Goal: Task Accomplishment & Management: Use online tool/utility

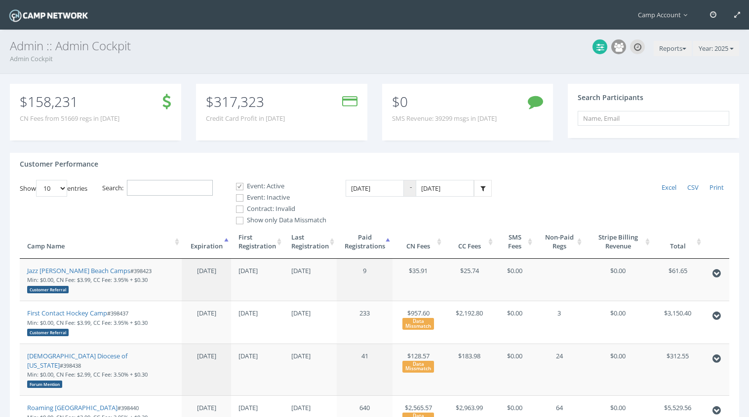
click at [177, 185] on input "Search:" at bounding box center [170, 188] width 86 height 16
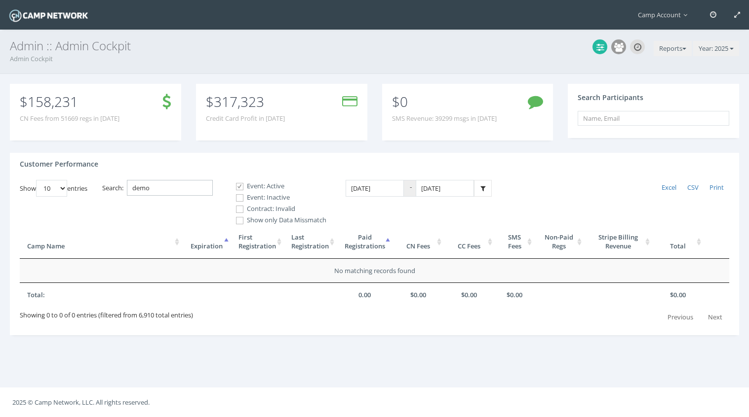
type input "demo"
click at [272, 201] on label "Event: Inactive" at bounding box center [276, 198] width 99 height 10
click at [239, 201] on input "Event: Inactive" at bounding box center [233, 197] width 9 height 9
checkbox input "true"
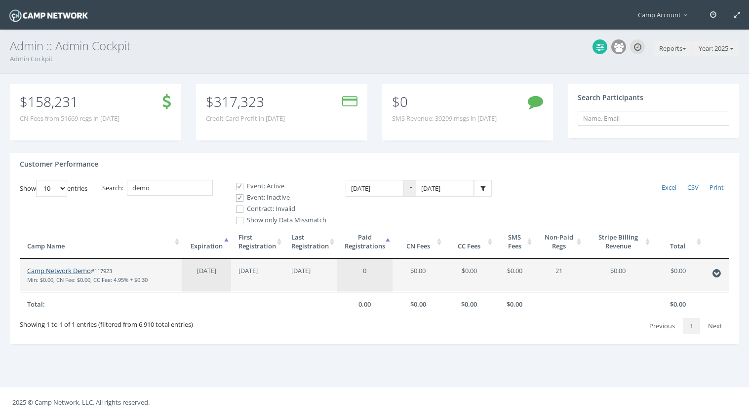
click at [88, 273] on link "Camp Network Demo" at bounding box center [59, 270] width 64 height 9
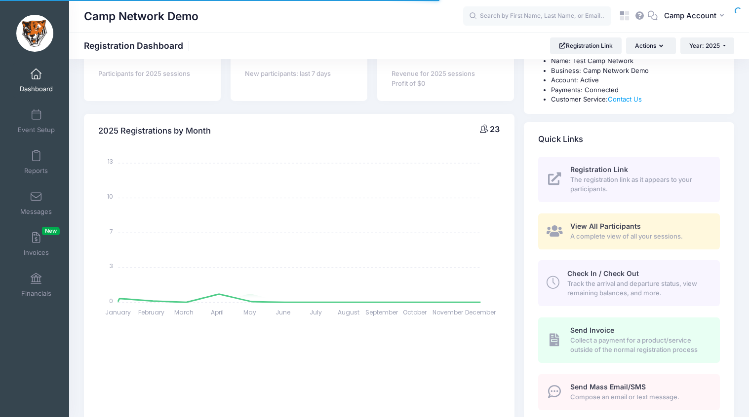
scroll to position [96, 0]
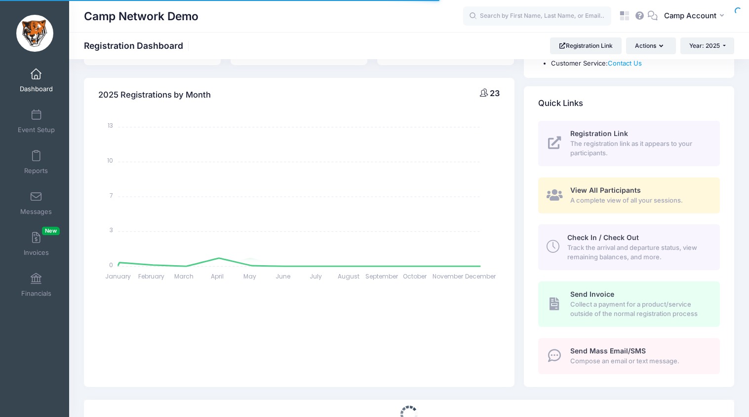
select select
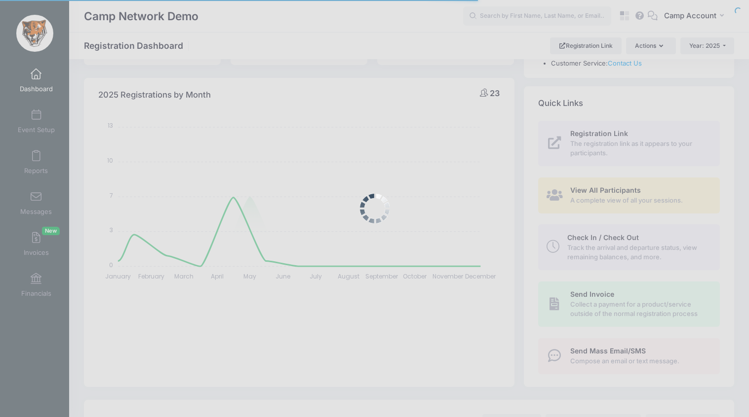
click at [611, 245] on body "Processing Request Please wait... Processing Request Please wait... Processing …" at bounding box center [374, 112] width 749 height 417
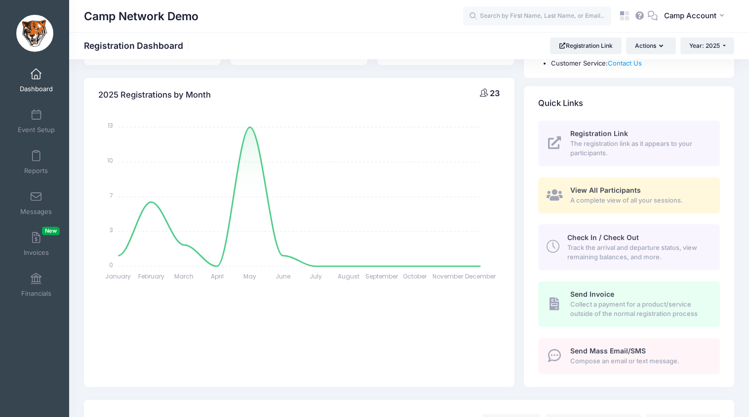
click at [614, 237] on span "Check In / Check Out" at bounding box center [603, 237] width 72 height 8
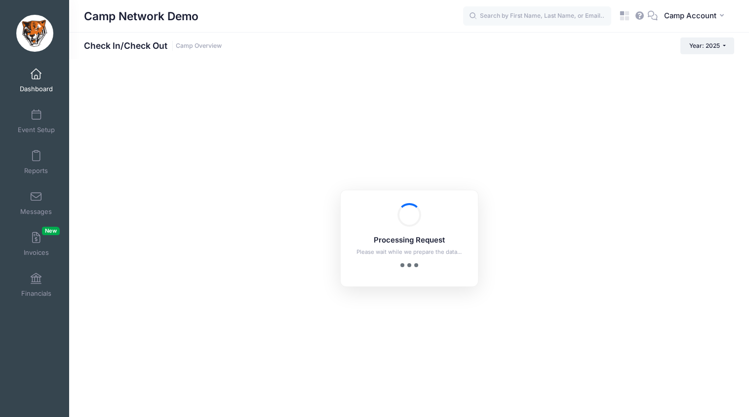
checkbox input "true"
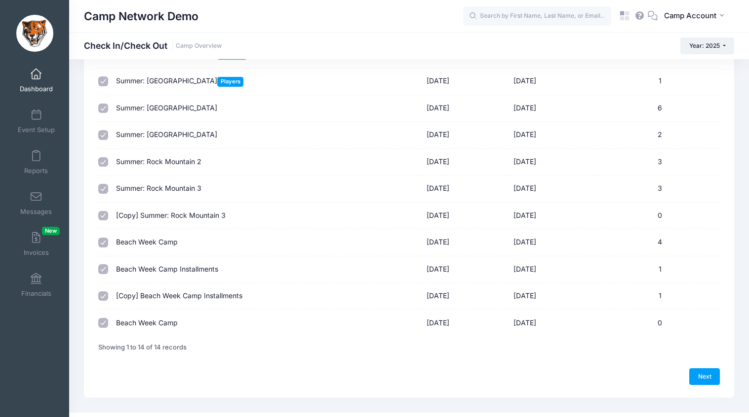
scroll to position [198, 0]
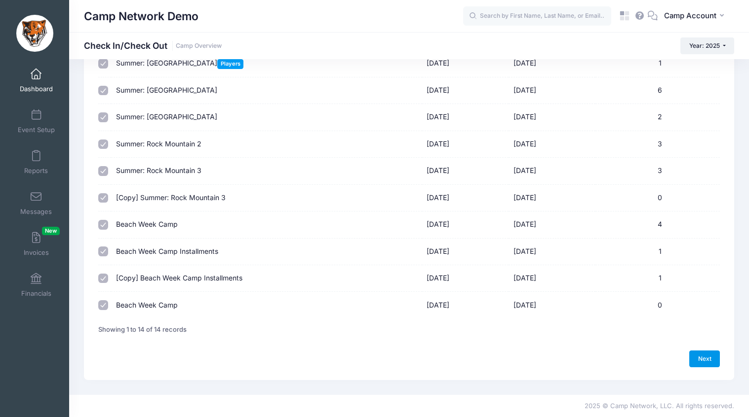
click at [705, 353] on link "Next" at bounding box center [704, 359] width 31 height 17
select select "10"
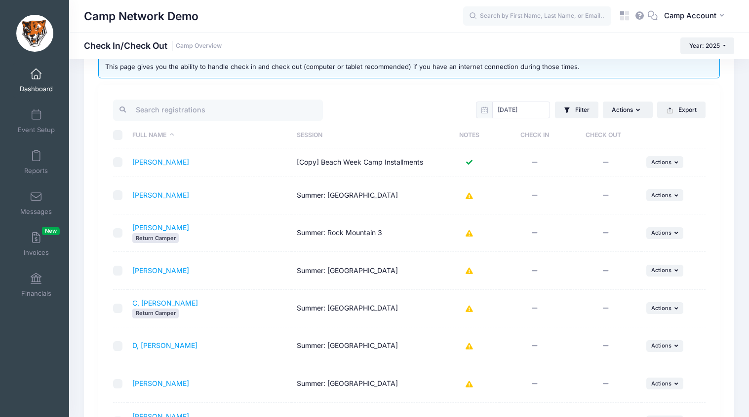
scroll to position [73, 0]
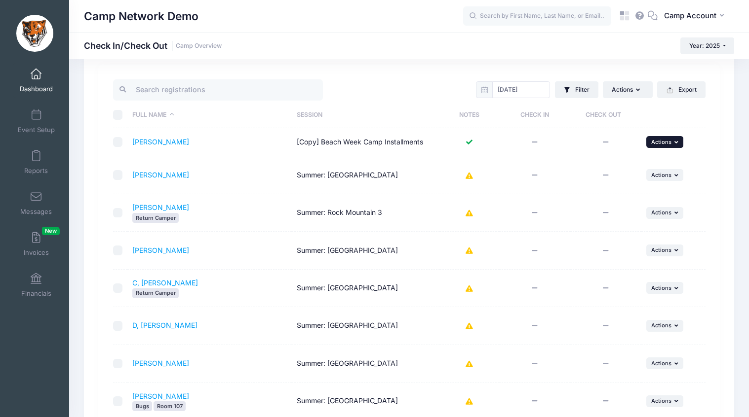
click at [673, 144] on button "... Actions" at bounding box center [665, 142] width 38 height 12
click at [648, 166] on link "Check In" at bounding box center [633, 163] width 89 height 19
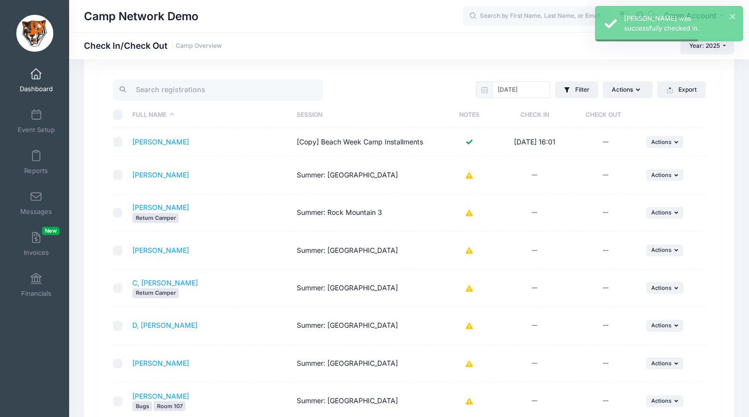
click at [704, 202] on td "... Actions Check In Payment Reminder Document Reminder Enter Payment Reset His…" at bounding box center [673, 213] width 64 height 38
click at [681, 87] on button "Export" at bounding box center [681, 89] width 48 height 17
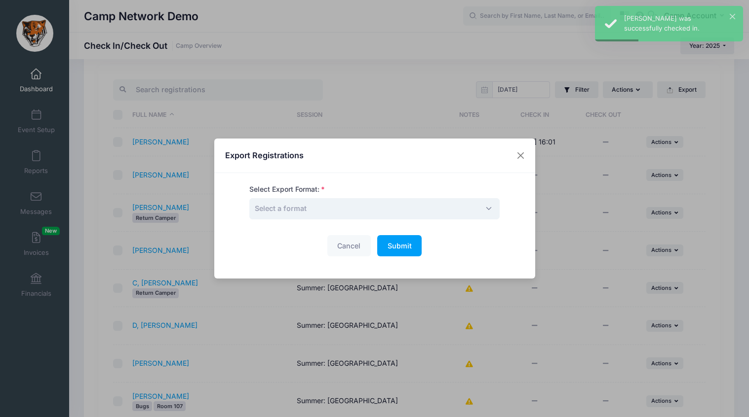
click at [469, 209] on span "Select a format" at bounding box center [374, 208] width 250 height 21
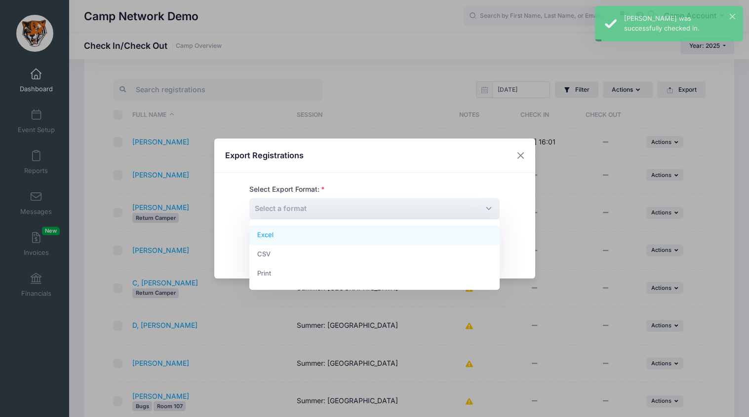
select select "excel"
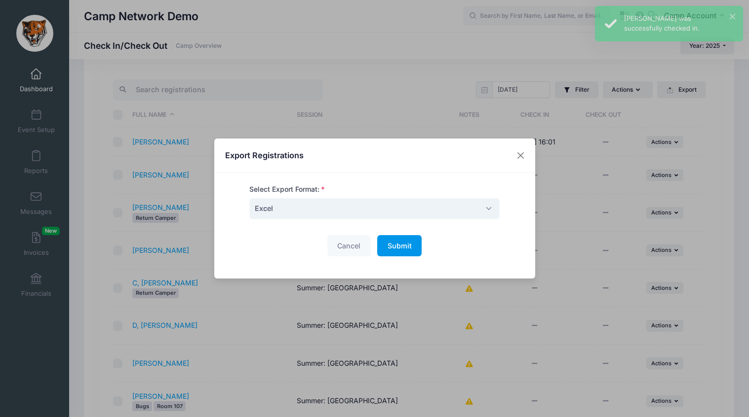
click at [416, 246] on button "Submit Please wait..." at bounding box center [399, 245] width 44 height 21
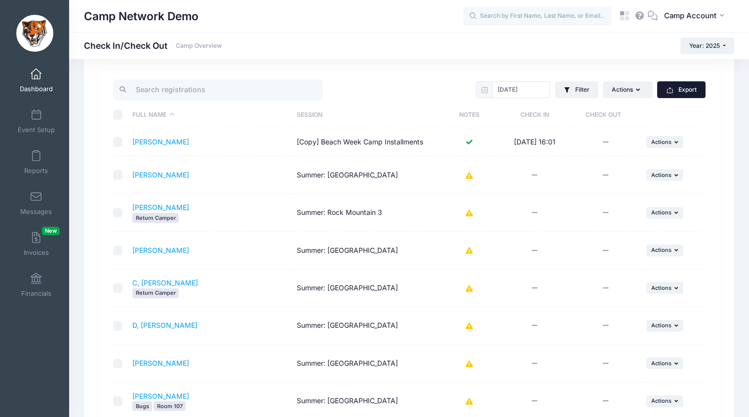
scroll to position [0, 0]
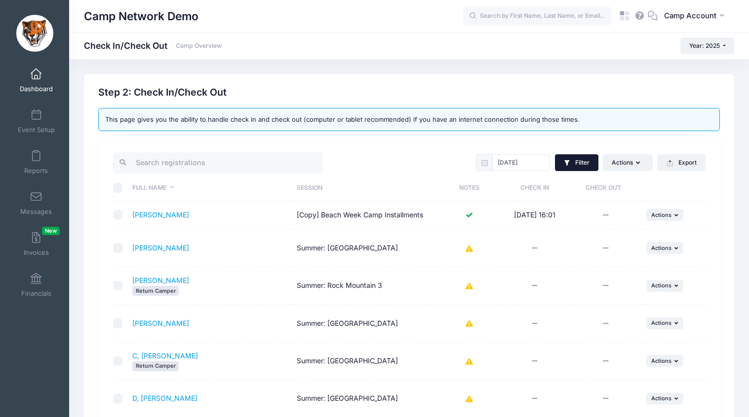
click at [581, 168] on button "Filter" at bounding box center [576, 162] width 43 height 17
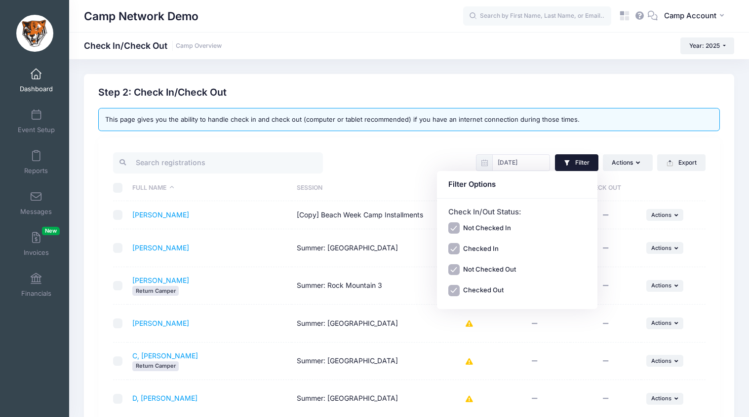
click at [483, 227] on label "Not Checked In" at bounding box center [487, 229] width 48 height 10
click at [459, 227] on input "Not Checked In" at bounding box center [453, 228] width 11 height 11
checkbox input "false"
click at [483, 268] on label "Not Checked Out" at bounding box center [489, 270] width 53 height 10
click at [459, 268] on input "Not Checked Out" at bounding box center [453, 269] width 11 height 11
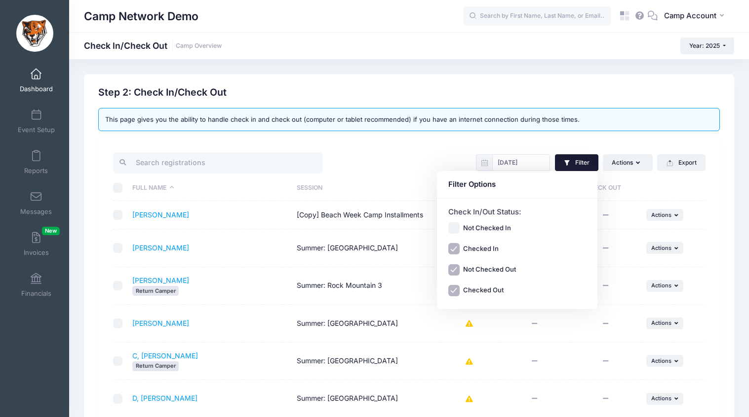
checkbox input "false"
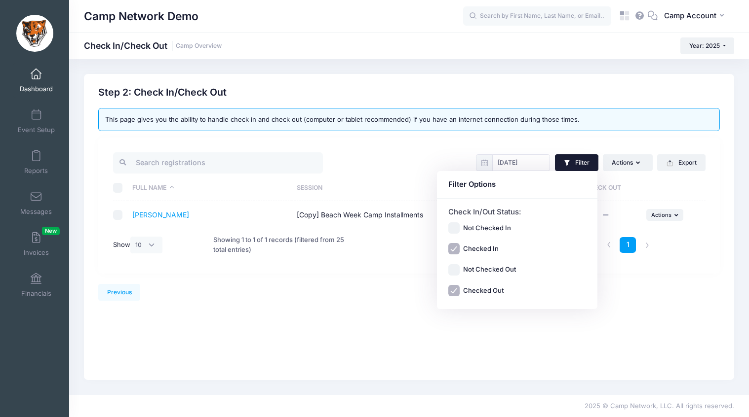
click at [484, 288] on label "Checked Out" at bounding box center [483, 291] width 40 height 10
click at [459, 288] on input "Checked Out" at bounding box center [453, 290] width 11 height 11
checkbox input "false"
click at [487, 251] on label "Checked In" at bounding box center [481, 249] width 36 height 10
click at [459, 251] on input "Checked In" at bounding box center [453, 249] width 11 height 11
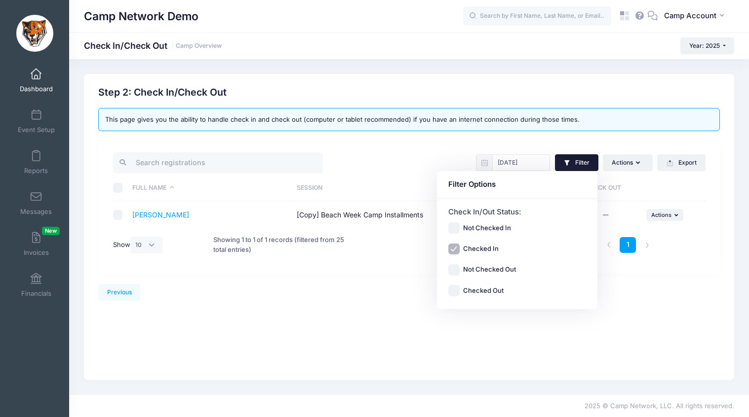
checkbox input "false"
click at [483, 230] on label "Not Checked In" at bounding box center [487, 229] width 48 height 10
click at [459, 230] on input "Not Checked In" at bounding box center [453, 228] width 11 height 11
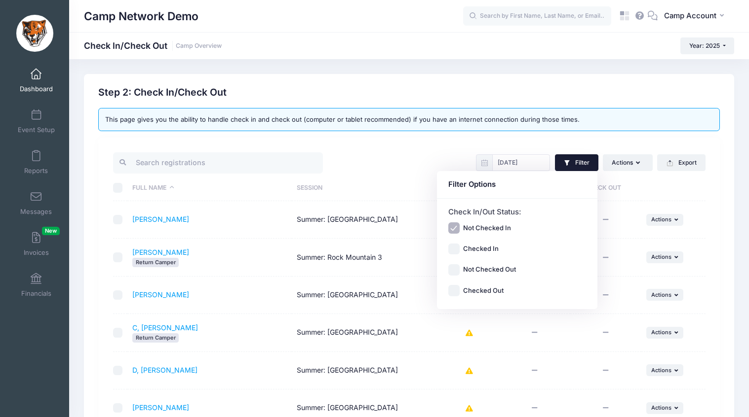
click at [410, 181] on th "Session" at bounding box center [366, 188] width 148 height 26
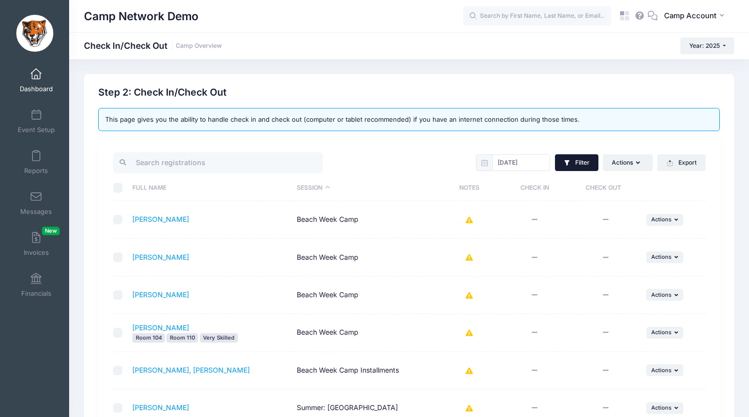
click at [585, 165] on button "Filter" at bounding box center [576, 162] width 43 height 17
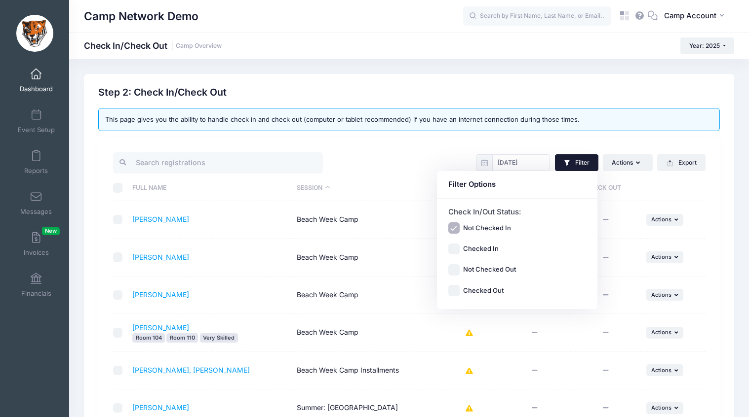
click at [502, 227] on label "Not Checked In" at bounding box center [487, 229] width 48 height 10
click at [459, 227] on input "Not Checked In" at bounding box center [453, 228] width 11 height 11
checkbox input "false"
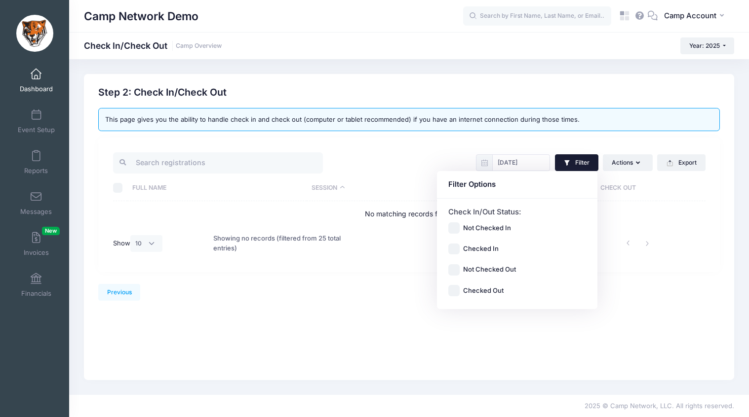
click at [493, 251] on label "Checked In" at bounding box center [481, 249] width 36 height 10
click at [459, 251] on input "Checked In" at bounding box center [453, 249] width 11 height 11
checkbox input "true"
click at [492, 294] on label "Checked Out" at bounding box center [483, 291] width 40 height 10
click at [459, 294] on input "Checked Out" at bounding box center [453, 290] width 11 height 11
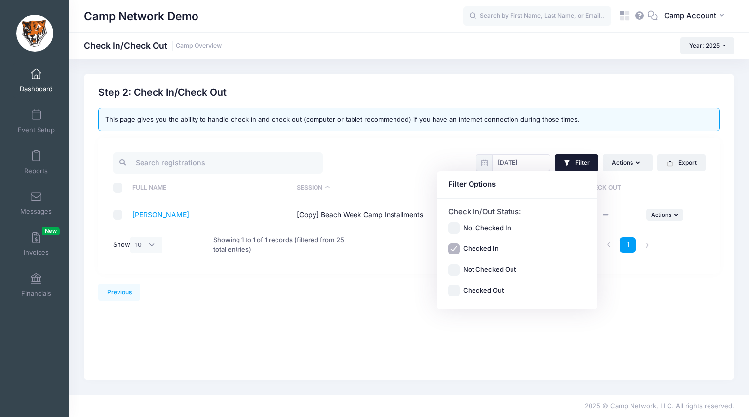
checkbox input "true"
click at [695, 312] on div "Previous Next Step 2 : Check In/Check Out 1 Select Sessions 2 Check In/Check Ou…" at bounding box center [409, 227] width 650 height 306
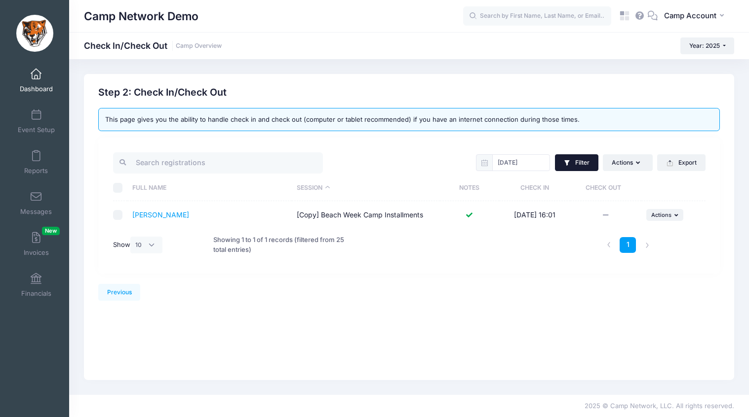
click at [572, 166] on button "Filter" at bounding box center [576, 162] width 43 height 17
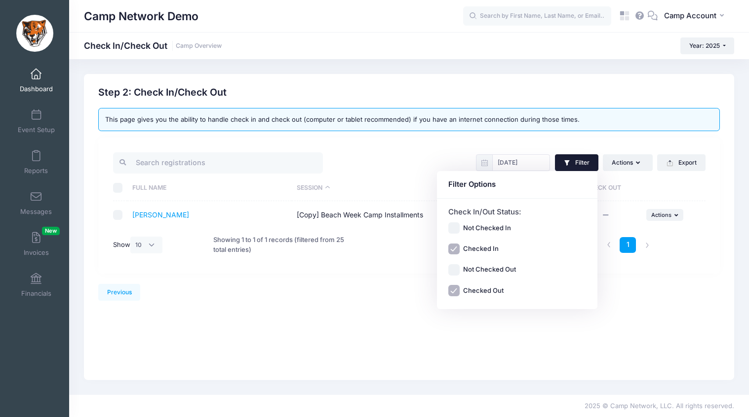
click at [597, 291] on div "Check In/Out Status: Not Checked In Checked In Not Checked Out Checked Out" at bounding box center [517, 254] width 160 height 111
click at [454, 269] on input "Not Checked Out" at bounding box center [453, 269] width 11 height 11
checkbox input "true"
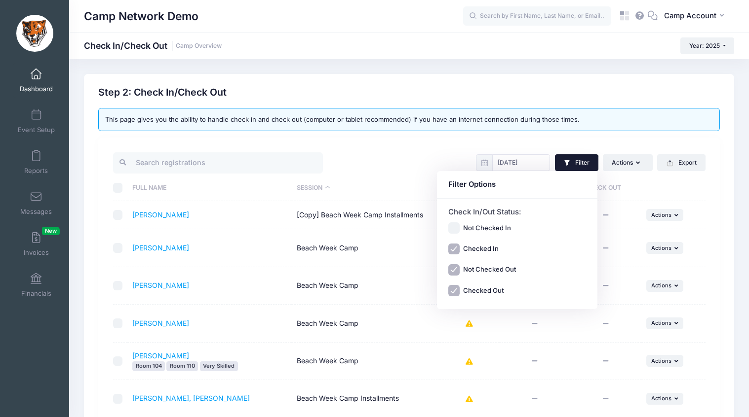
click at [454, 230] on input "Not Checked In" at bounding box center [453, 228] width 11 height 11
checkbox input "true"
click at [448, 164] on div "08/13/2025 Filter Filter Options Check In/Out Status: Not Checked In Checked In…" at bounding box center [559, 163] width 301 height 24
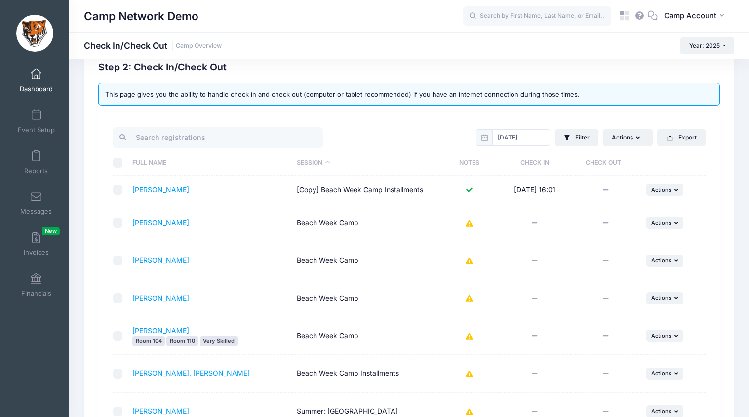
scroll to position [3, 0]
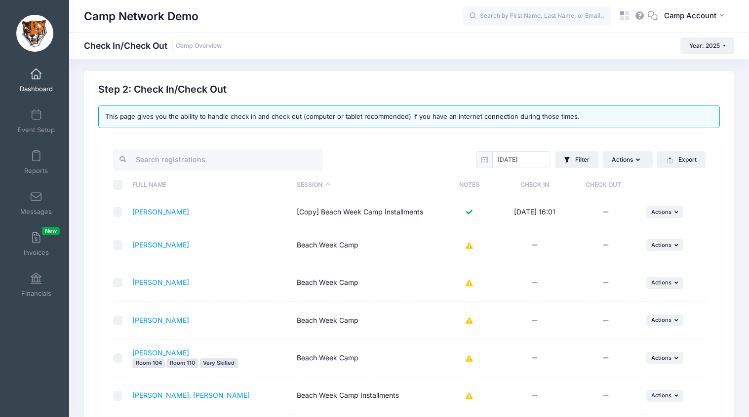
click at [493, 64] on div "Camp Network Demo Check In/Check Out Camp Overview Year: 2025 Year: 2025 Year: …" at bounding box center [409, 355] width 680 height 598
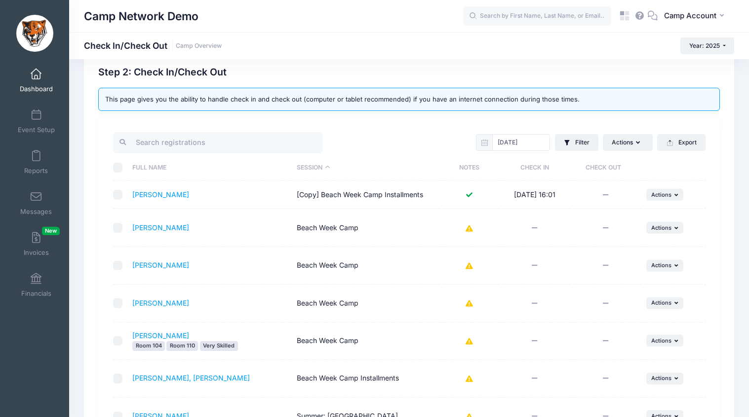
scroll to position [0, 0]
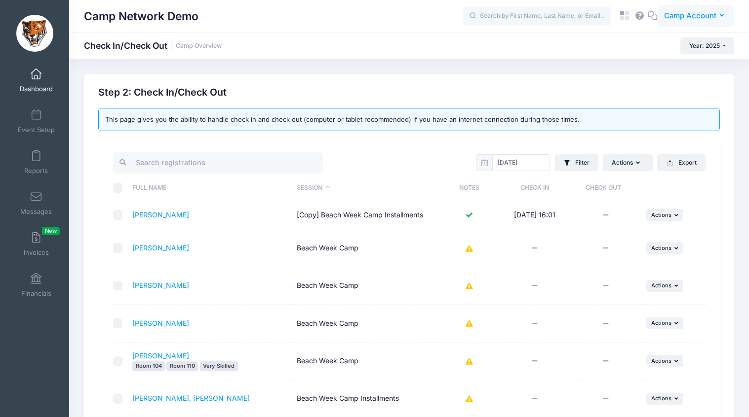
click at [690, 21] on button "CA Camp Account" at bounding box center [695, 16] width 76 height 23
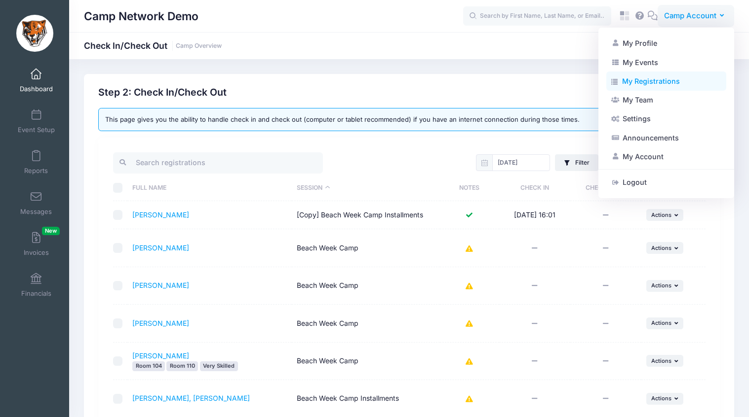
click at [647, 83] on link "My Registrations" at bounding box center [666, 81] width 120 height 19
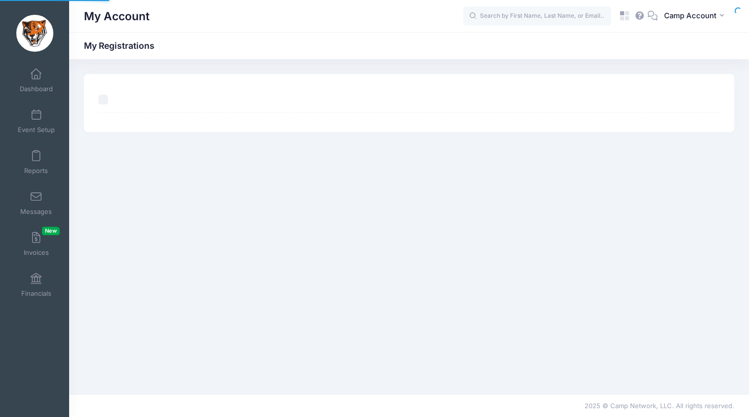
select select "50"
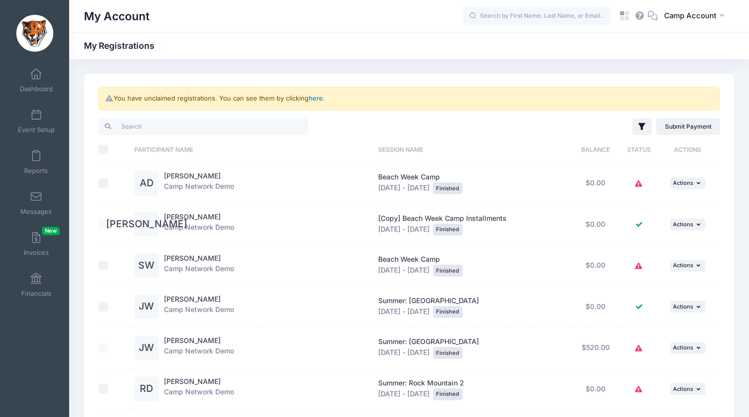
click at [315, 98] on link "here" at bounding box center [315, 98] width 14 height 8
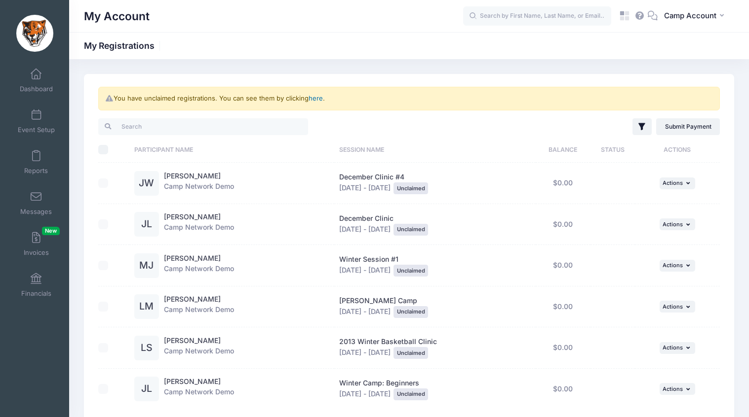
click at [319, 99] on link "here" at bounding box center [315, 98] width 14 height 8
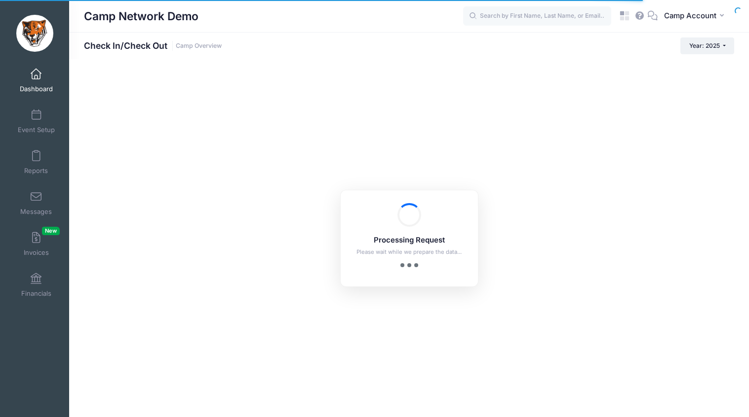
checkbox input "false"
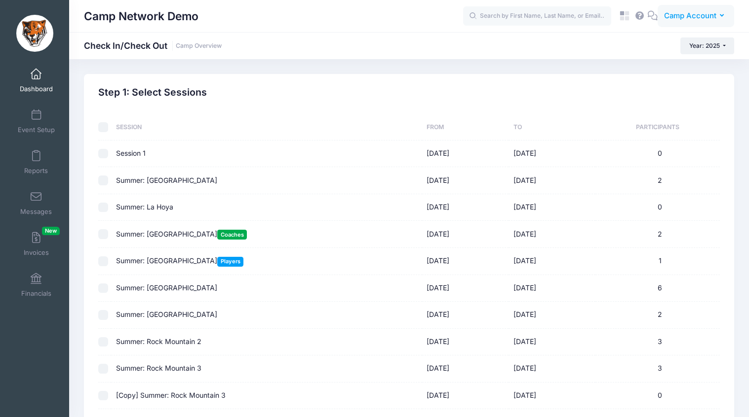
click at [686, 12] on span "Camp Account" at bounding box center [690, 15] width 52 height 11
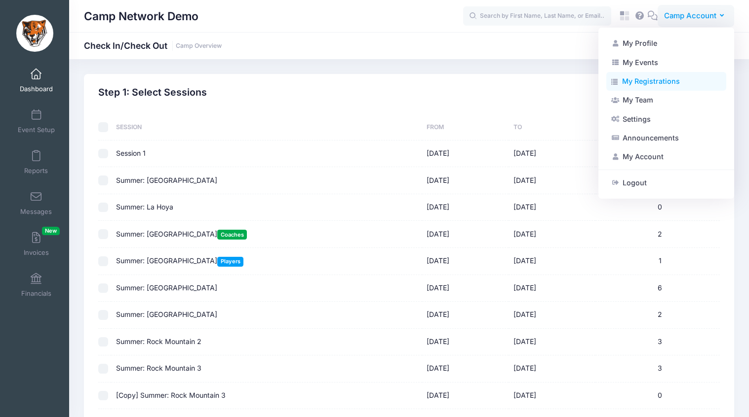
click at [646, 80] on link "My Registrations" at bounding box center [666, 81] width 120 height 19
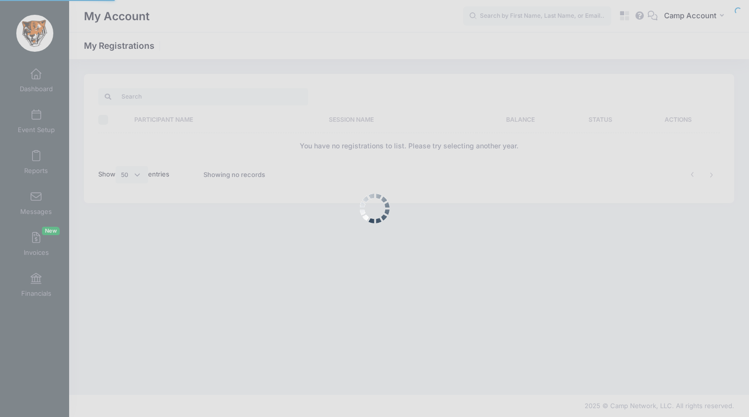
select select "50"
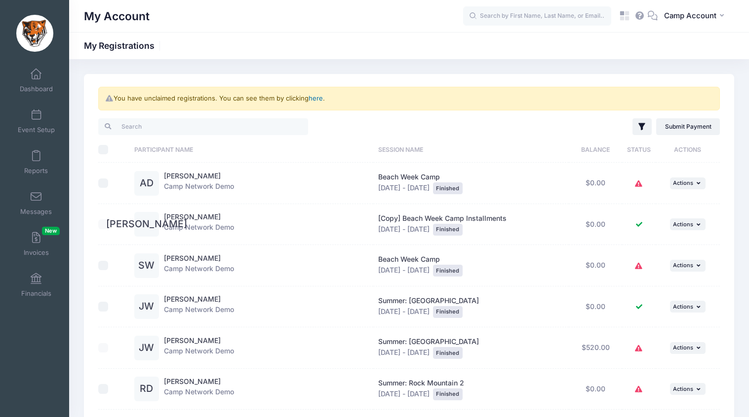
click at [317, 101] on link "here" at bounding box center [315, 98] width 14 height 8
checkbox input "false"
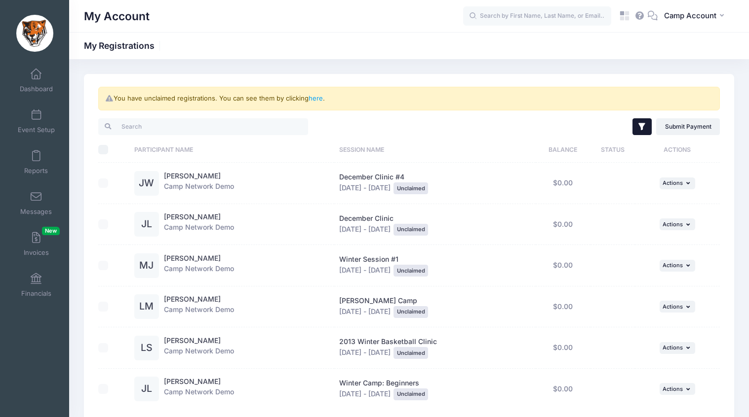
click at [637, 121] on button "Filter" at bounding box center [641, 126] width 19 height 17
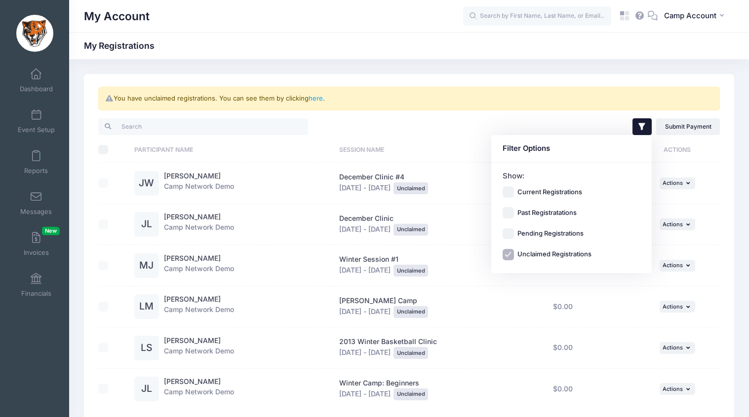
click at [638, 122] on icon "button" at bounding box center [642, 127] width 10 height 10
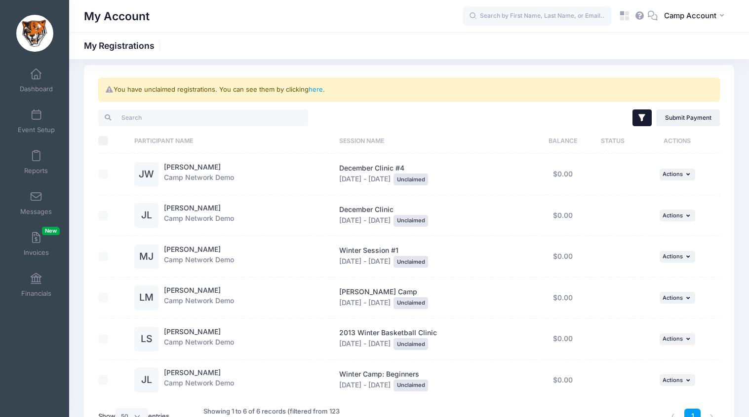
scroll to position [7, 0]
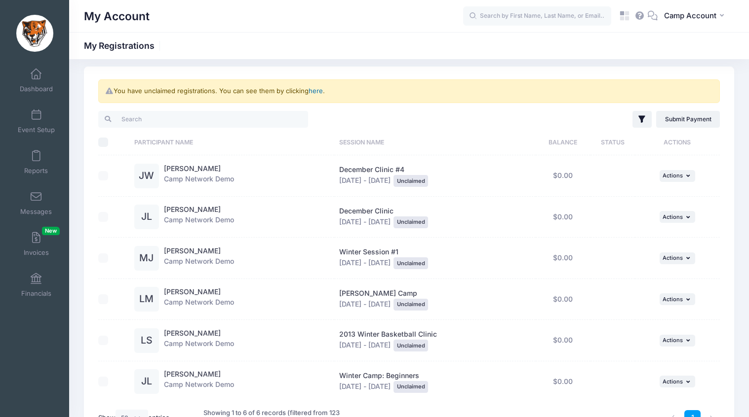
click at [321, 89] on link "here" at bounding box center [315, 91] width 14 height 8
click at [644, 123] on icon "button" at bounding box center [642, 119] width 10 height 10
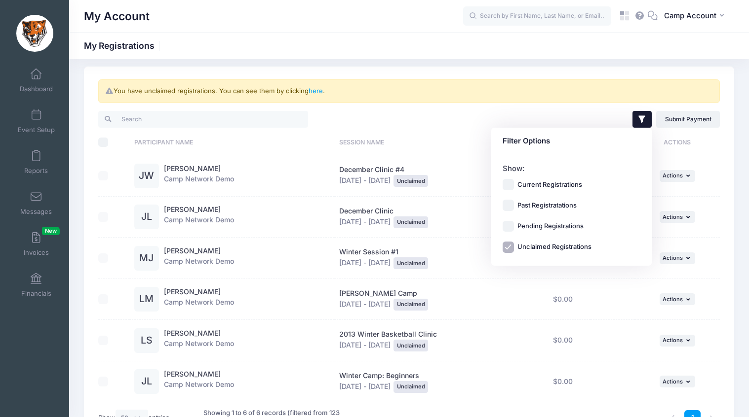
click at [554, 246] on label "Unclaimed Registrations" at bounding box center [554, 248] width 74 height 10
click at [514, 246] on input "Unclaimed Registrations" at bounding box center [507, 247] width 11 height 11
checkbox input "false"
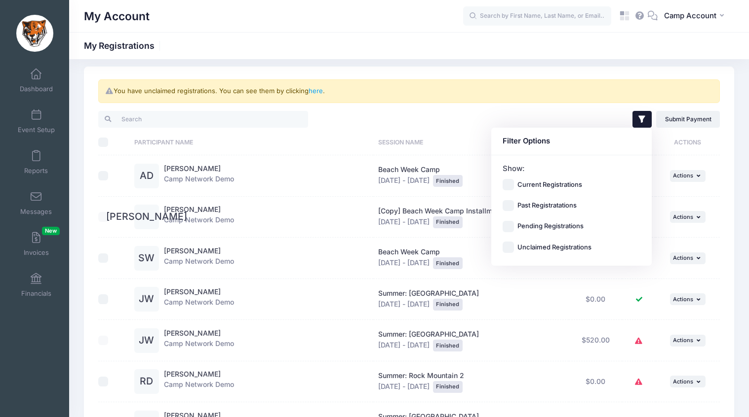
click at [508, 183] on input "Current Registrations" at bounding box center [507, 184] width 11 height 11
checkbox input "true"
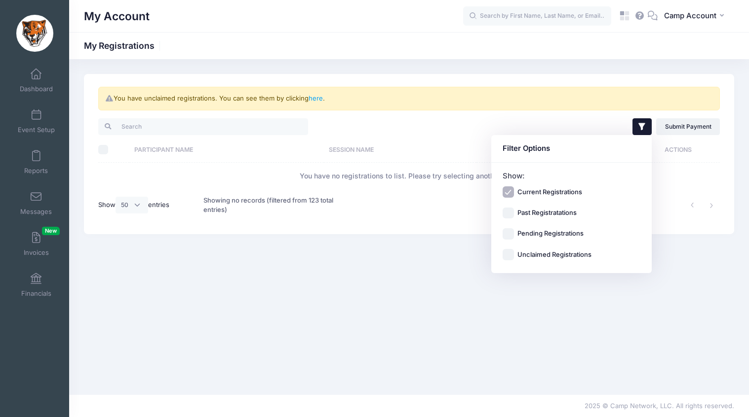
scroll to position [0, 0]
click at [509, 213] on input "Past Registratations" at bounding box center [507, 213] width 11 height 11
checkbox input "true"
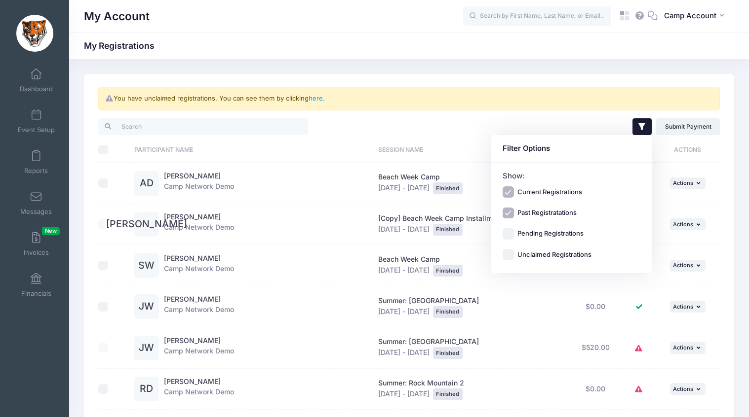
click at [509, 234] on input "Pending Registrations" at bounding box center [507, 233] width 11 height 11
click at [508, 234] on input "Pending Registrations" at bounding box center [507, 233] width 11 height 11
checkbox input "false"
click at [512, 91] on div "You have unclaimed registrations. You can see them by clicking here ." at bounding box center [408, 99] width 621 height 24
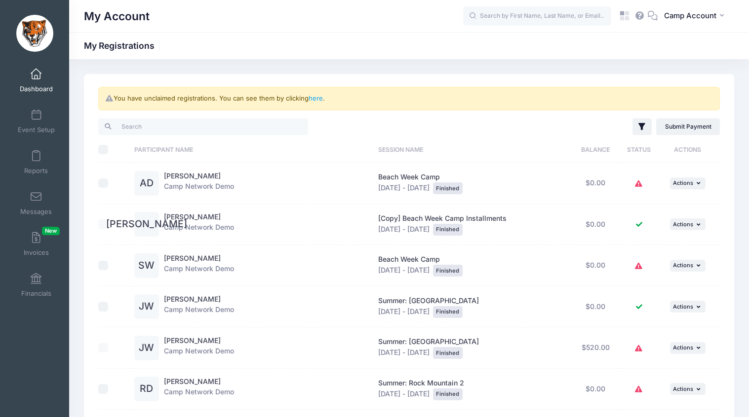
click at [47, 85] on span "Dashboard" at bounding box center [36, 89] width 33 height 8
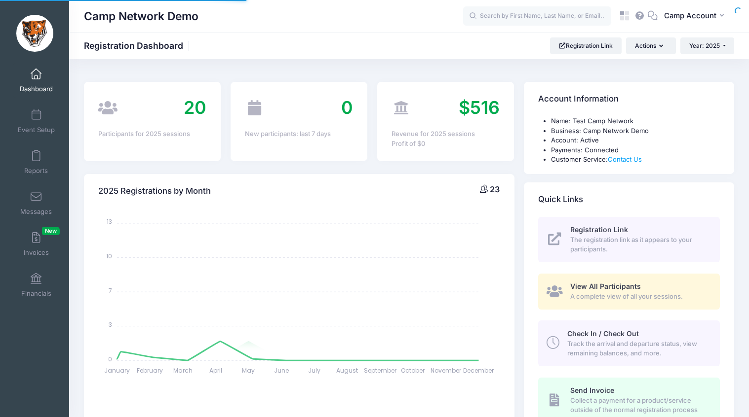
select select
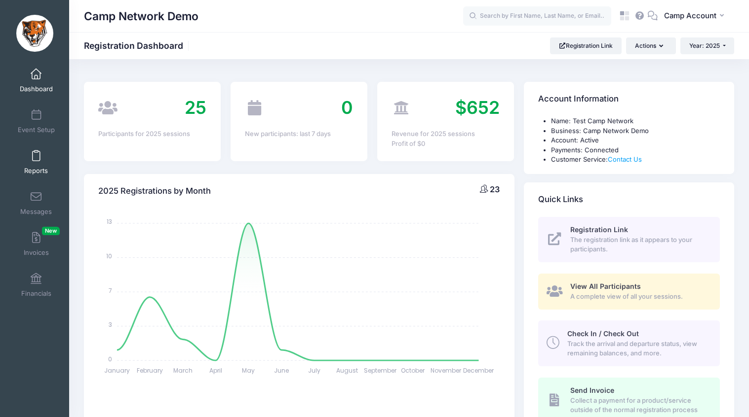
click at [37, 167] on span "Reports" at bounding box center [36, 171] width 24 height 8
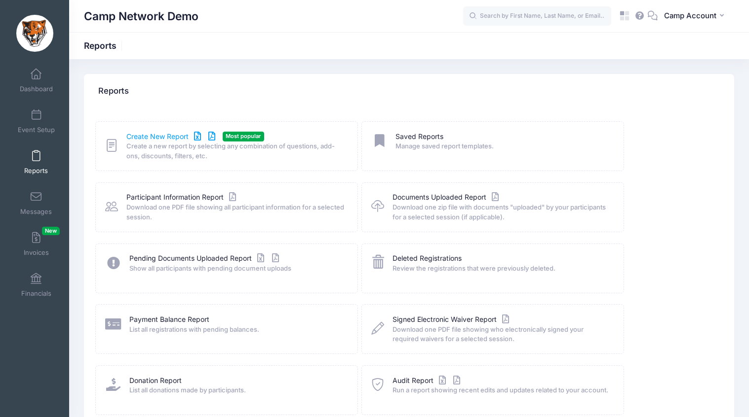
click at [157, 135] on link "Create New Report" at bounding box center [172, 137] width 92 height 10
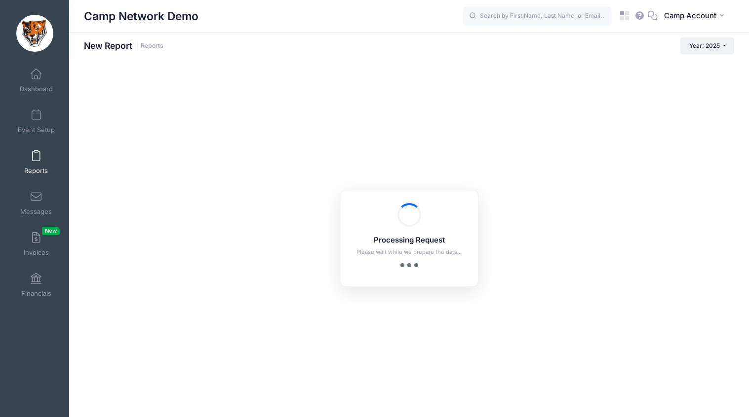
checkbox input "true"
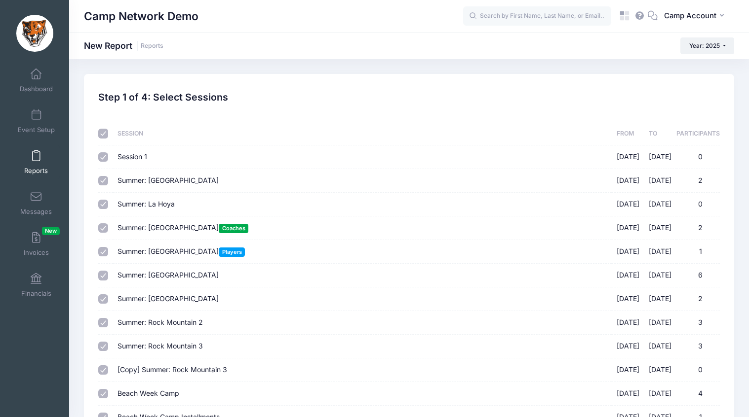
scroll to position [158, 0]
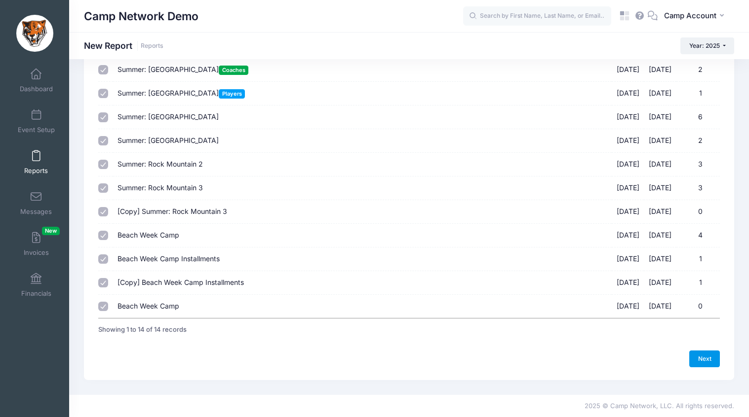
click at [700, 361] on link "Next" at bounding box center [704, 359] width 31 height 17
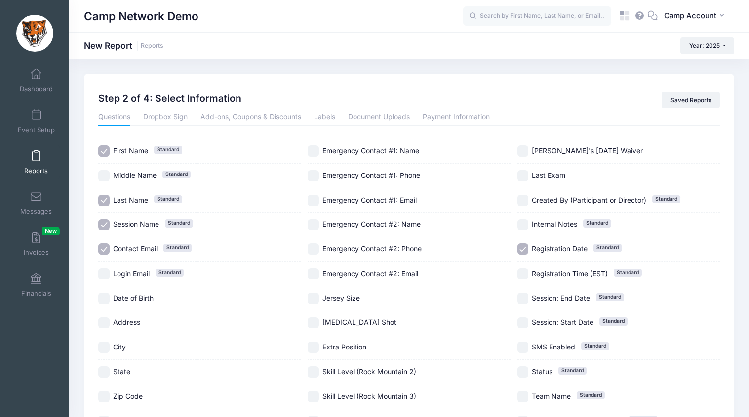
scroll to position [191, 0]
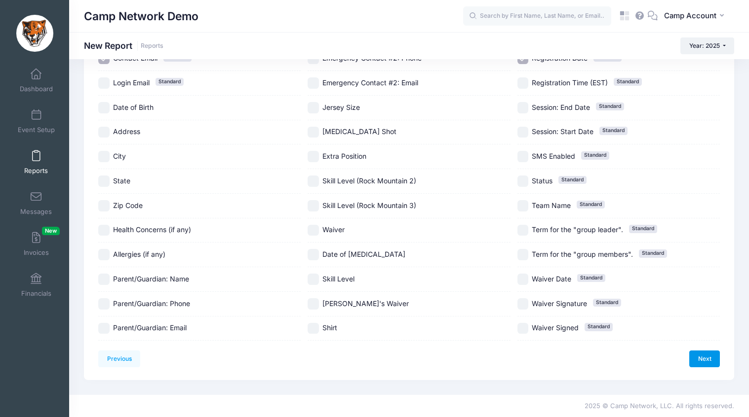
click at [702, 354] on link "Next" at bounding box center [704, 359] width 31 height 17
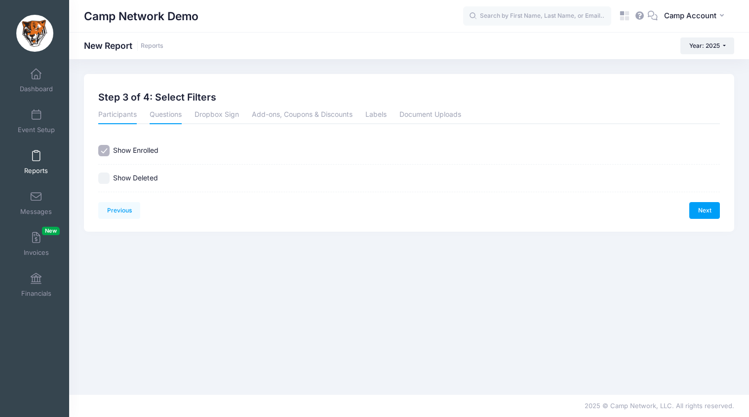
click at [181, 118] on link "Questions" at bounding box center [166, 116] width 32 height 18
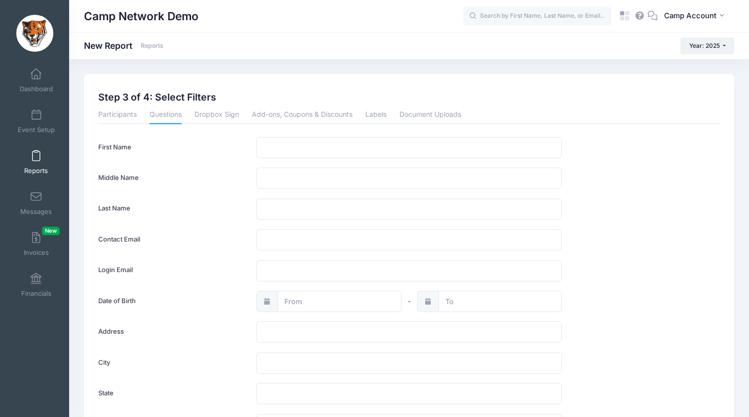
scroll to position [51, 0]
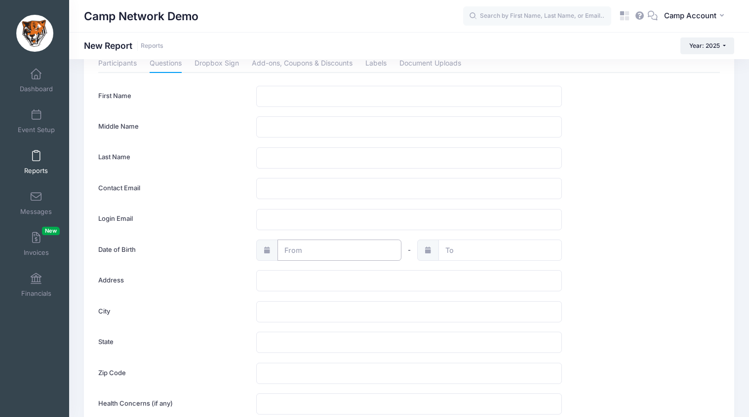
click at [327, 245] on input "text" at bounding box center [339, 250] width 124 height 21
click at [371, 80] on input "2025" at bounding box center [370, 79] width 32 height 15
type input "2"
type input "1985"
click at [363, 118] on span "1" at bounding box center [364, 117] width 18 height 18
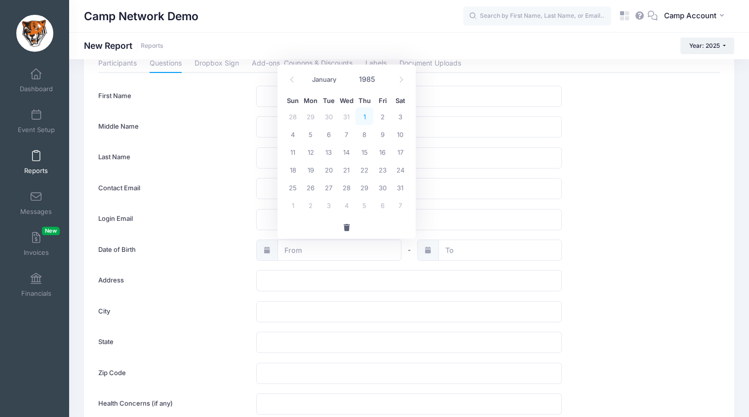
type input "08/01/1985"
click at [468, 256] on input "text" at bounding box center [500, 250] width 124 height 21
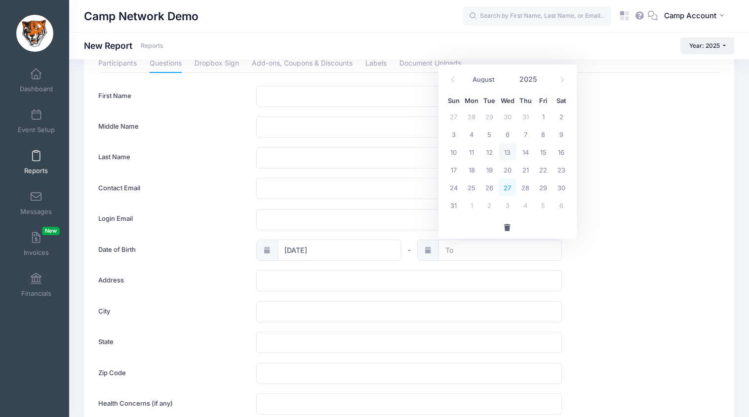
click at [507, 190] on span "27" at bounding box center [507, 188] width 18 height 18
type input "08/27/2025"
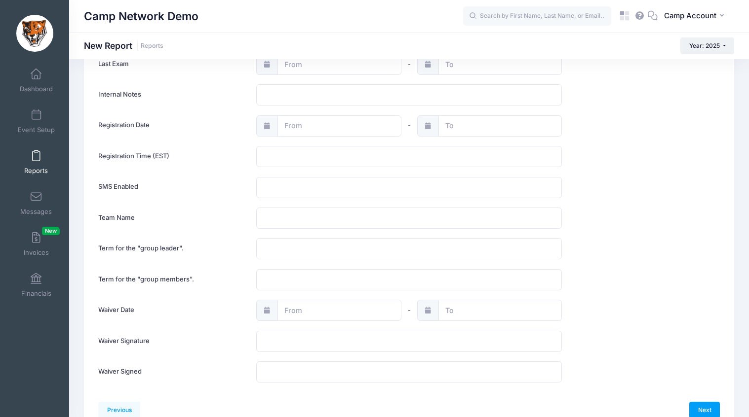
scroll to position [1121, 0]
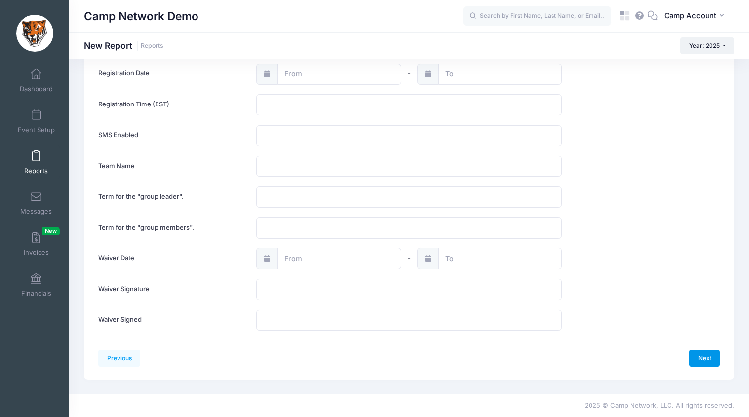
click at [710, 357] on link "Next" at bounding box center [704, 358] width 31 height 17
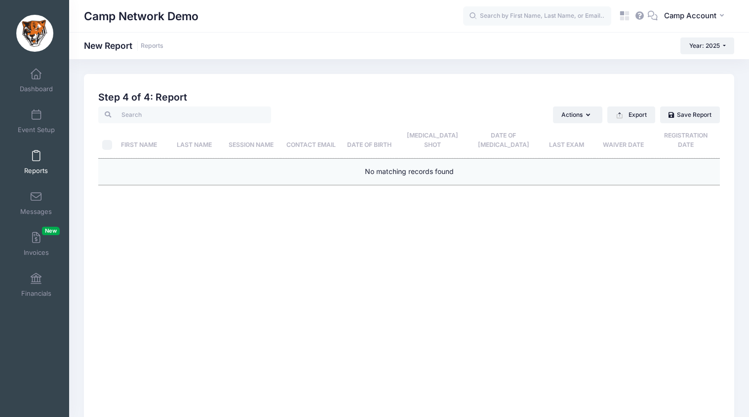
scroll to position [217, 0]
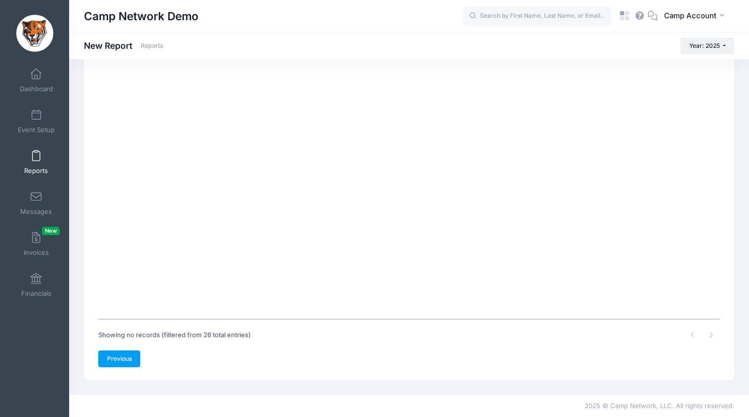
click at [132, 352] on link "Previous" at bounding box center [119, 359] width 42 height 17
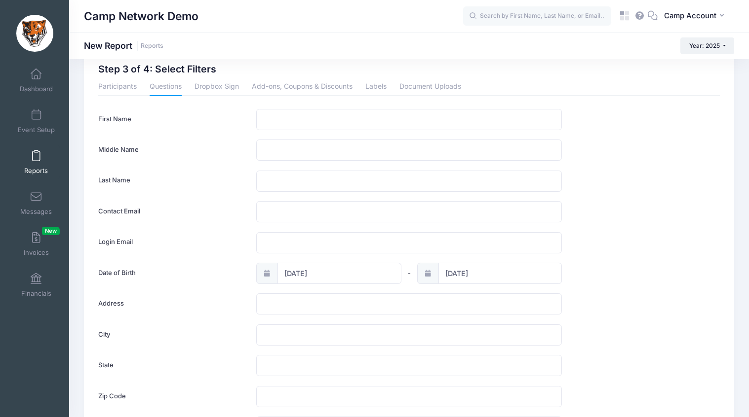
scroll to position [0, 0]
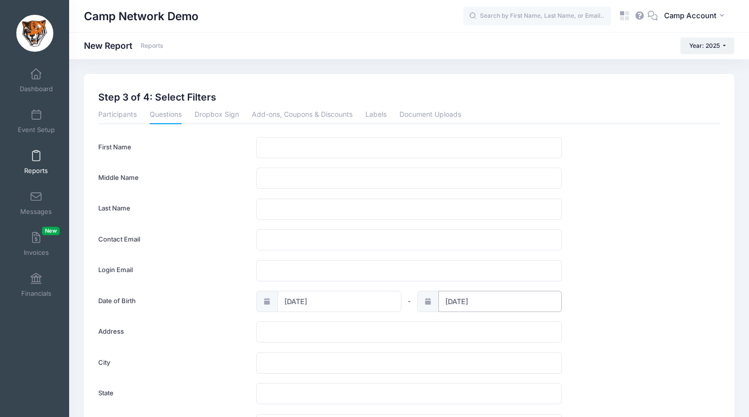
click at [457, 301] on input "08/27/2025" at bounding box center [500, 301] width 124 height 21
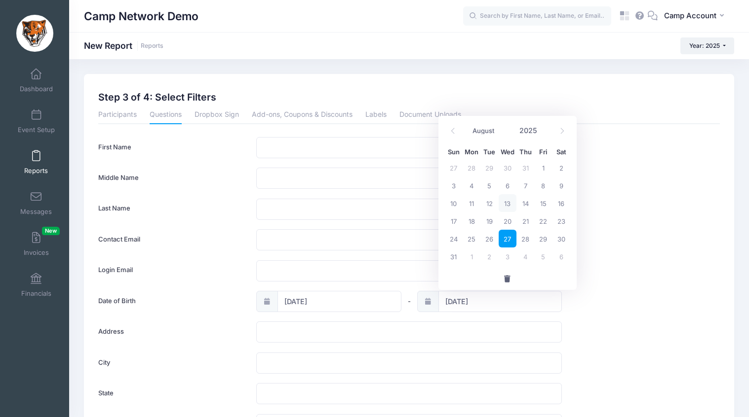
click at [508, 282] on span "button" at bounding box center [507, 279] width 9 height 7
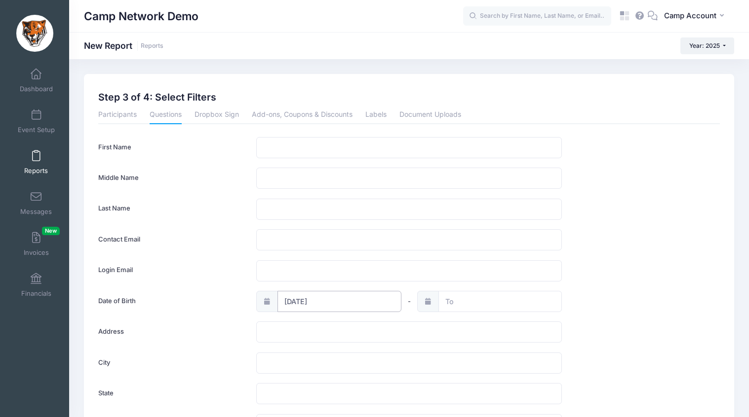
click at [363, 302] on input "08/01/1985" at bounding box center [339, 301] width 124 height 21
click at [346, 280] on span "button" at bounding box center [346, 279] width 9 height 7
click at [117, 114] on link "Participants" at bounding box center [117, 116] width 38 height 18
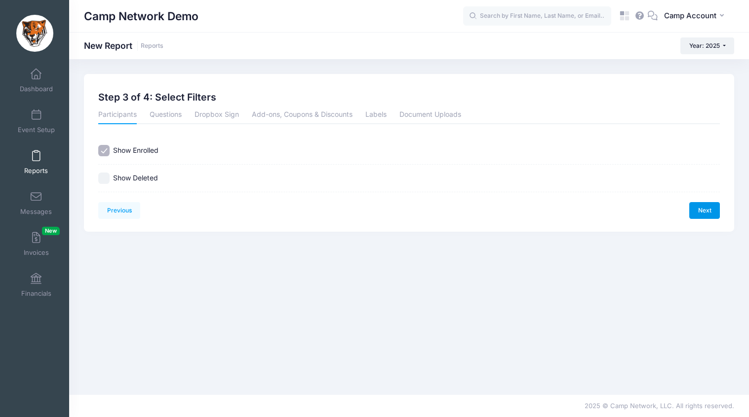
click at [696, 207] on link "Next" at bounding box center [704, 210] width 31 height 17
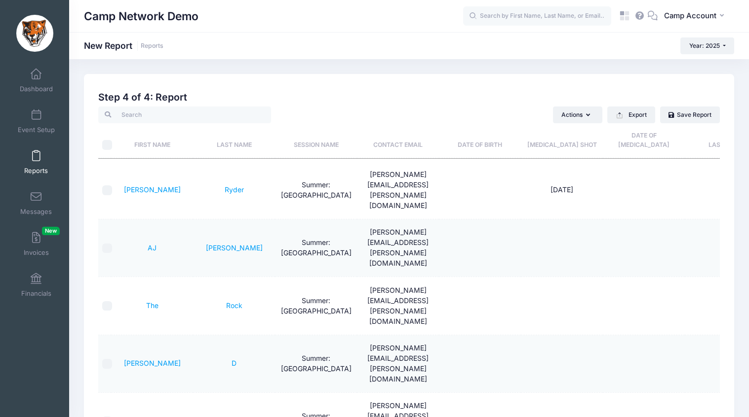
scroll to position [218, 0]
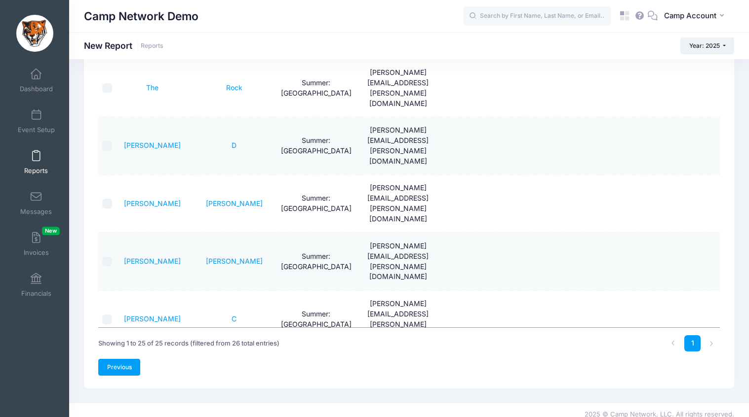
click at [134, 359] on link "Previous" at bounding box center [119, 367] width 42 height 17
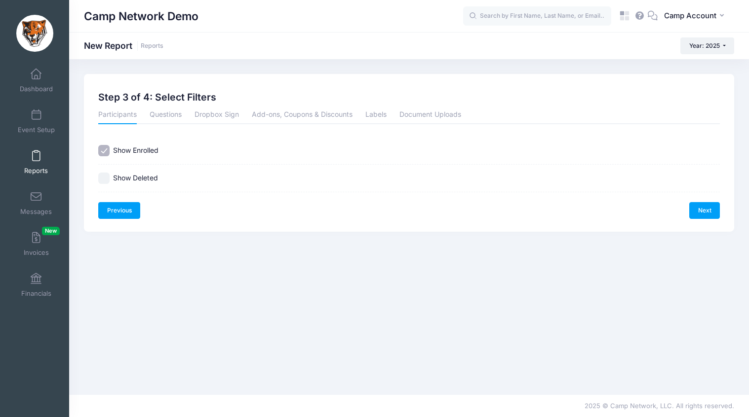
click at [130, 208] on link "Previous" at bounding box center [119, 210] width 42 height 17
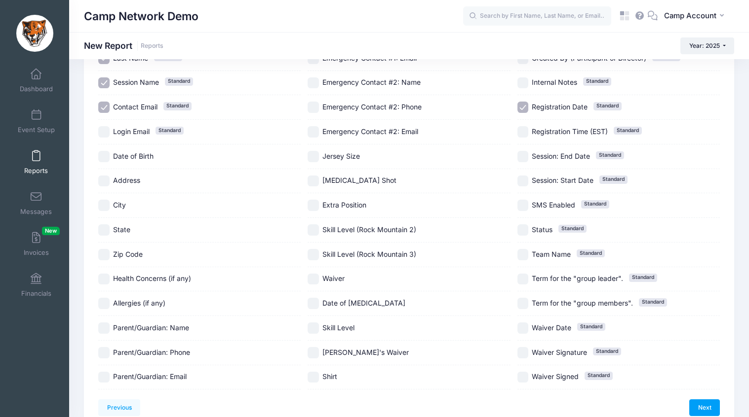
scroll to position [172, 0]
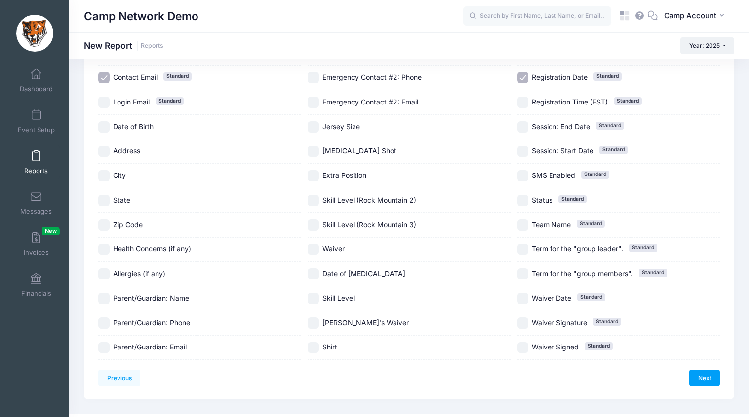
click at [122, 127] on span "Date of Birth" at bounding box center [133, 126] width 40 height 8
checkbox input "true"
click at [717, 380] on link "Next" at bounding box center [704, 378] width 31 height 17
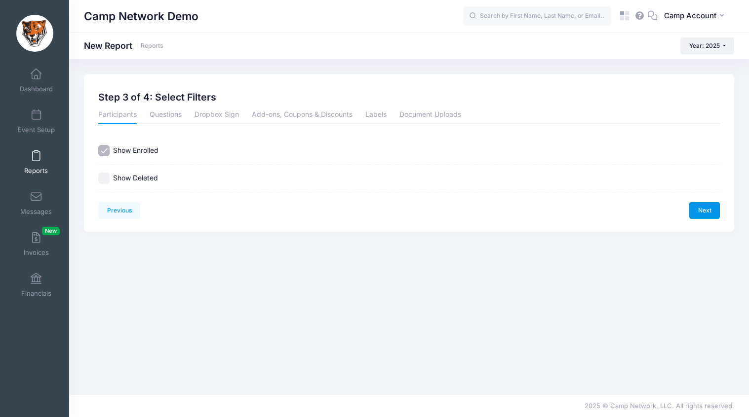
scroll to position [0, 0]
click at [697, 218] on link "Next" at bounding box center [704, 210] width 31 height 17
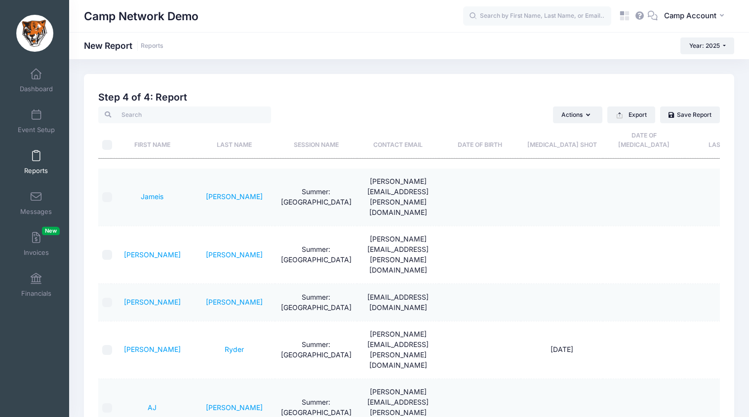
scroll to position [218, 0]
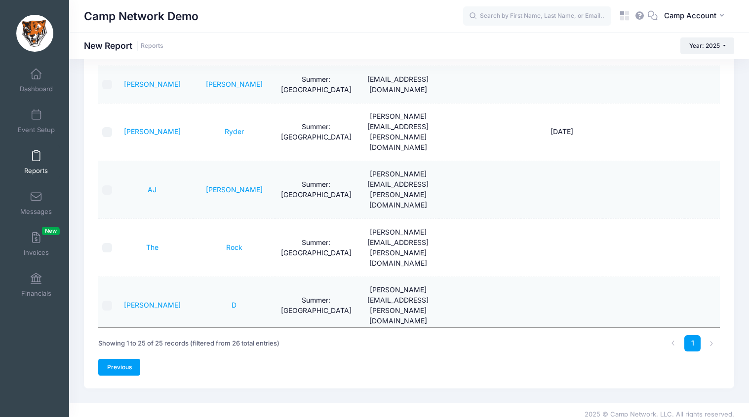
click at [123, 363] on link "Previous" at bounding box center [119, 367] width 42 height 17
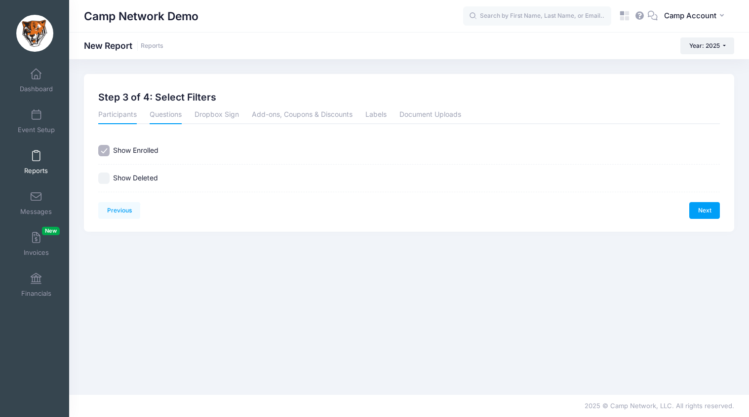
click at [179, 115] on link "Questions" at bounding box center [166, 116] width 32 height 18
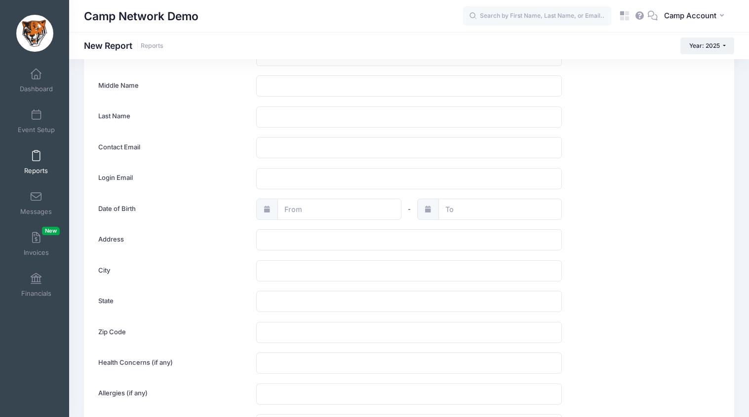
scroll to position [133, 0]
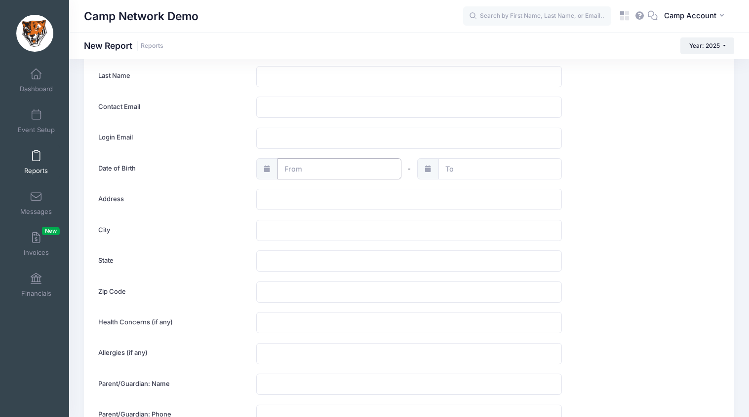
click at [305, 173] on input "text" at bounding box center [339, 168] width 124 height 21
click at [385, 230] on span "1" at bounding box center [382, 233] width 18 height 18
type input "[DATE]"
click at [340, 174] on input "[DATE]" at bounding box center [339, 168] width 124 height 21
click at [373, 195] on input "2025" at bounding box center [370, 195] width 32 height 15
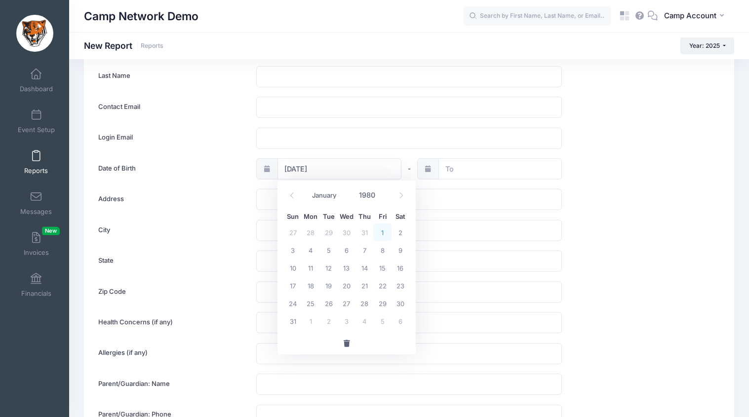
type input "1980"
click at [382, 233] on span "1" at bounding box center [382, 233] width 18 height 18
type input "08/01/1980"
click at [472, 176] on input "text" at bounding box center [500, 168] width 124 height 21
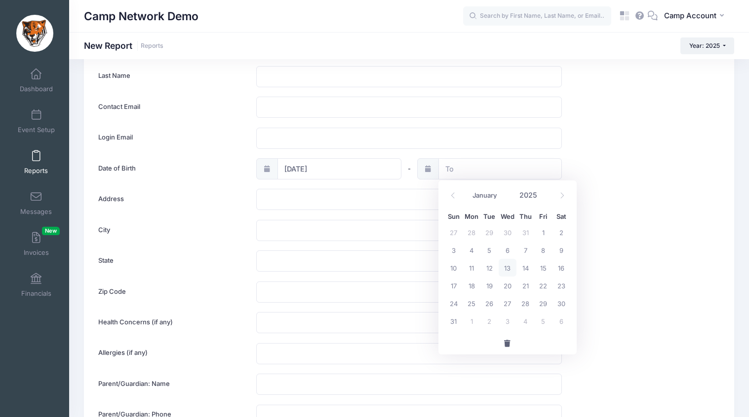
click at [502, 270] on span "13" at bounding box center [507, 268] width 18 height 18
type input "[DATE]"
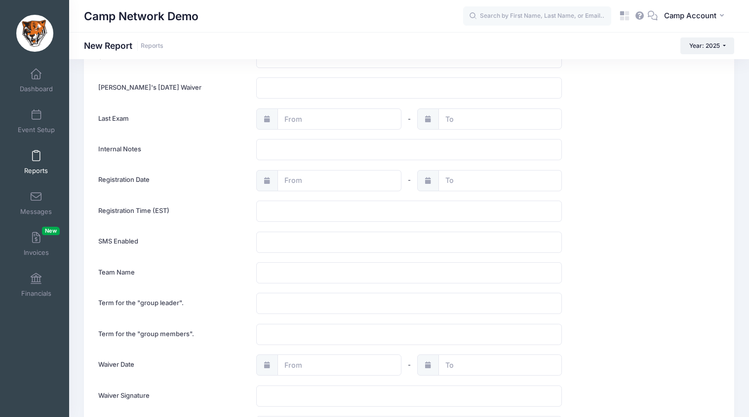
scroll to position [1121, 0]
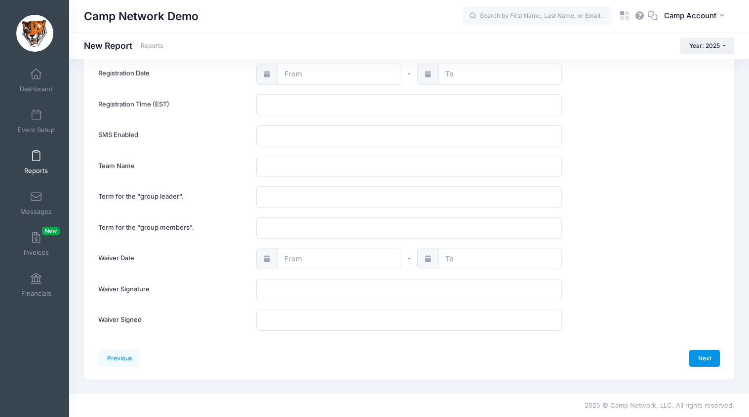
click at [697, 365] on link "Next" at bounding box center [704, 358] width 31 height 17
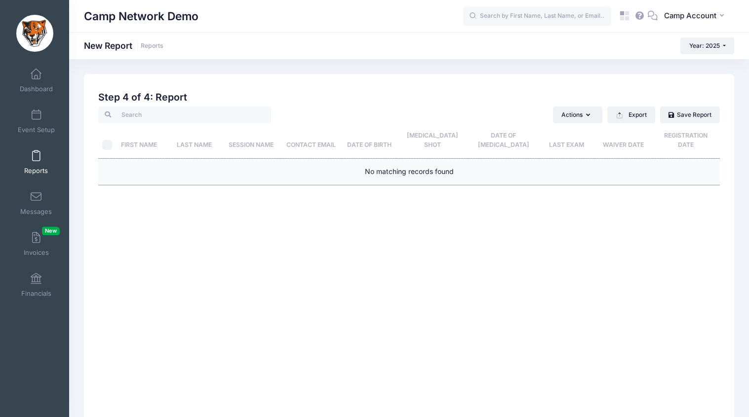
scroll to position [2, 0]
click at [41, 82] on link "Dashboard" at bounding box center [36, 80] width 47 height 35
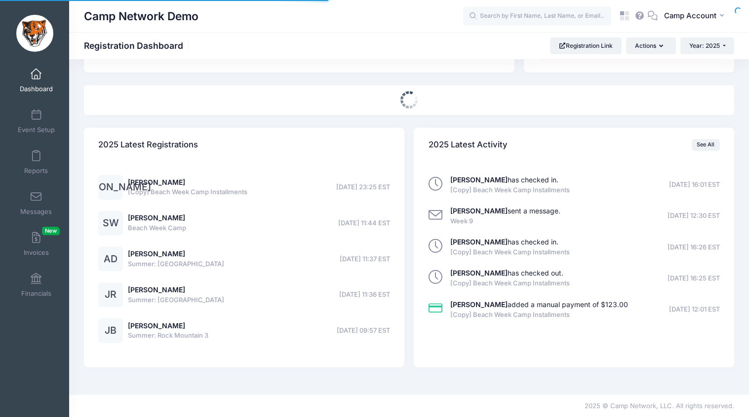
select select
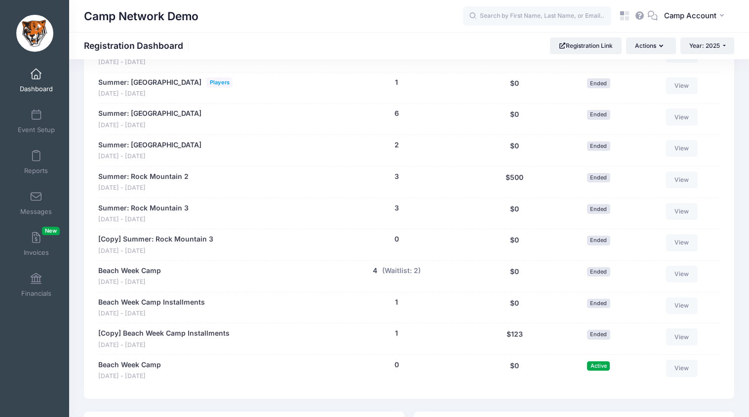
scroll to position [903, 0]
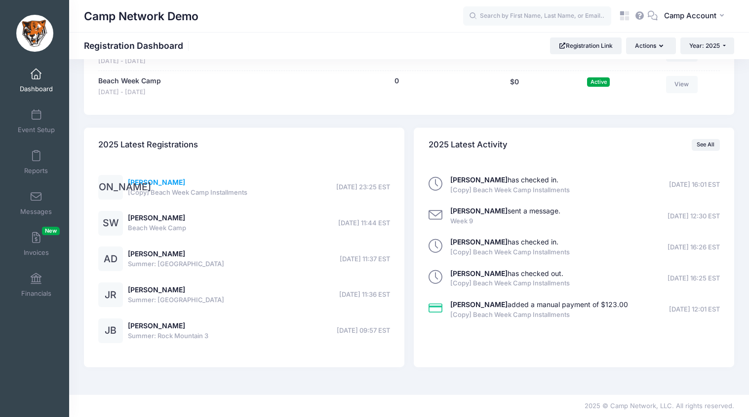
click at [145, 185] on link "[PERSON_NAME]" at bounding box center [156, 182] width 57 height 8
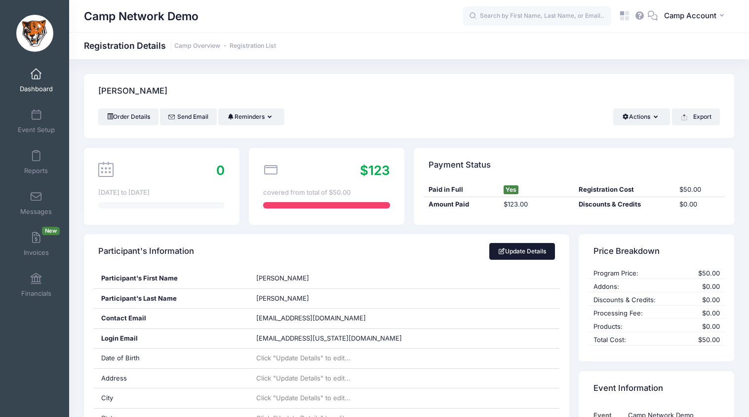
click at [520, 252] on link "Update Details" at bounding box center [522, 251] width 66 height 17
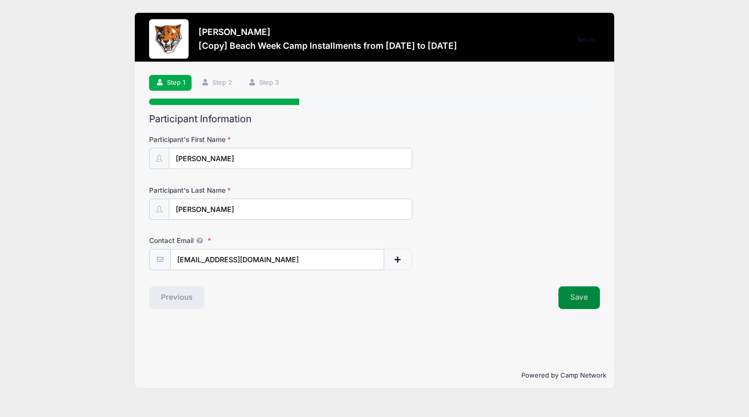
click at [578, 301] on button "Save" at bounding box center [578, 298] width 41 height 23
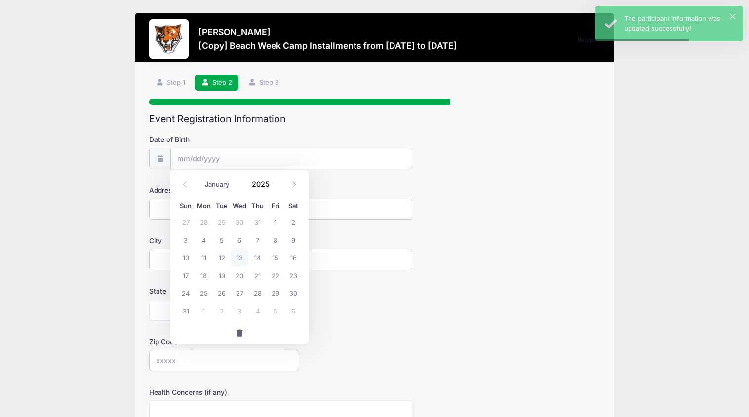
click at [266, 160] on input "Date of Birth" at bounding box center [290, 158] width 241 height 21
click at [186, 187] on icon at bounding box center [185, 185] width 6 height 6
select select "6"
click at [217, 254] on span "15" at bounding box center [222, 258] width 18 height 18
type input "07/15/2025"
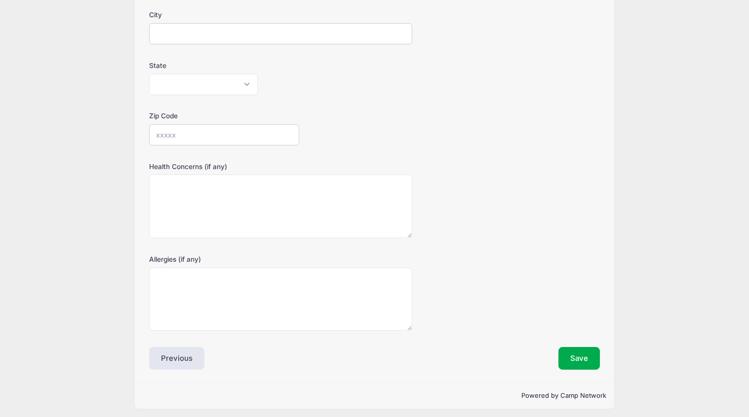
scroll to position [230, 0]
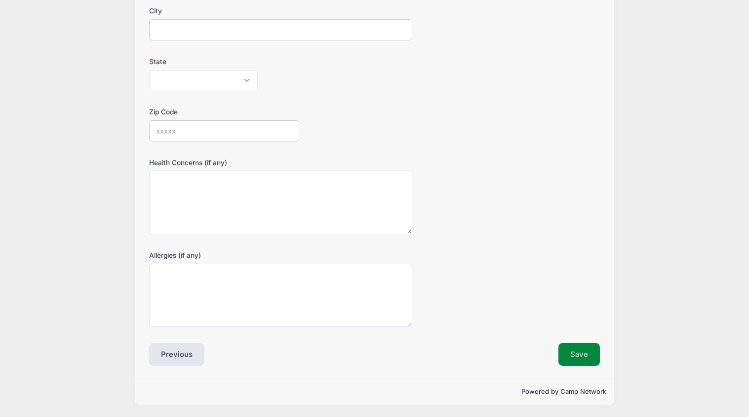
click at [582, 348] on button "Save" at bounding box center [578, 354] width 41 height 23
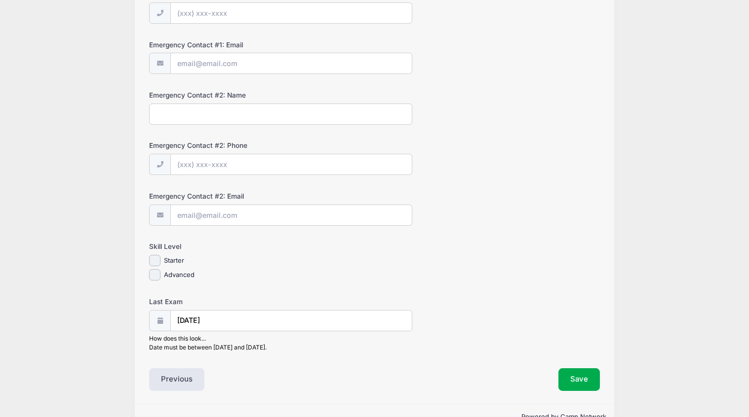
scroll to position [373, 0]
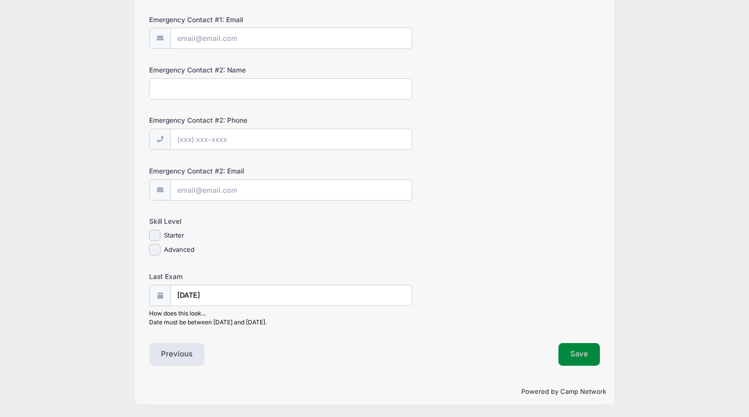
click at [589, 350] on button "Save" at bounding box center [578, 354] width 41 height 23
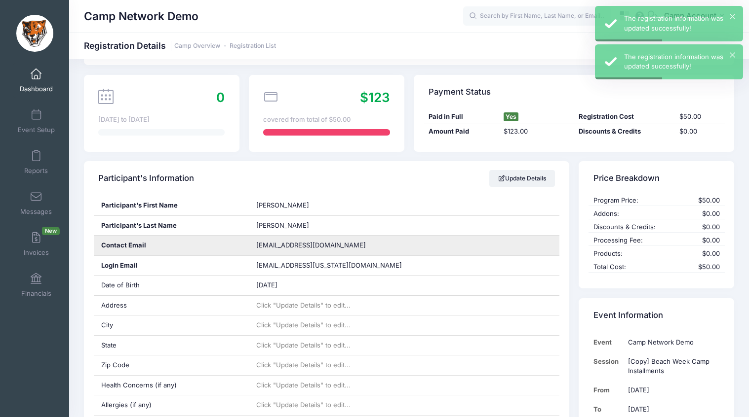
scroll to position [68, 0]
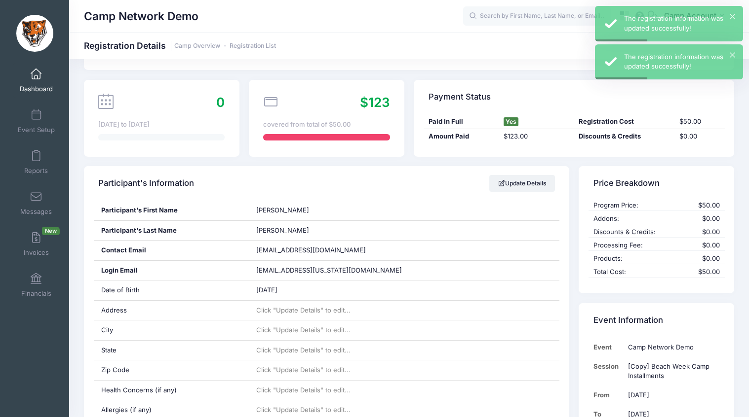
click at [41, 78] on link "Dashboard" at bounding box center [36, 80] width 47 height 35
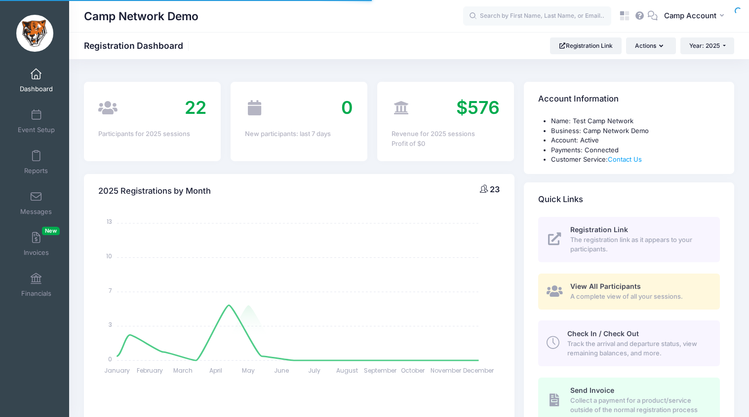
select select
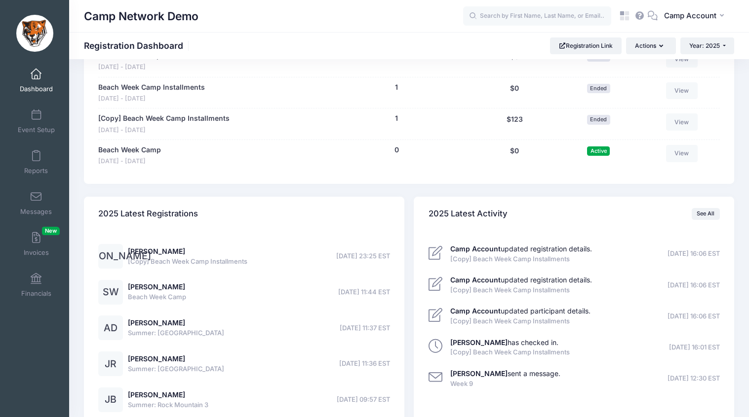
scroll to position [903, 0]
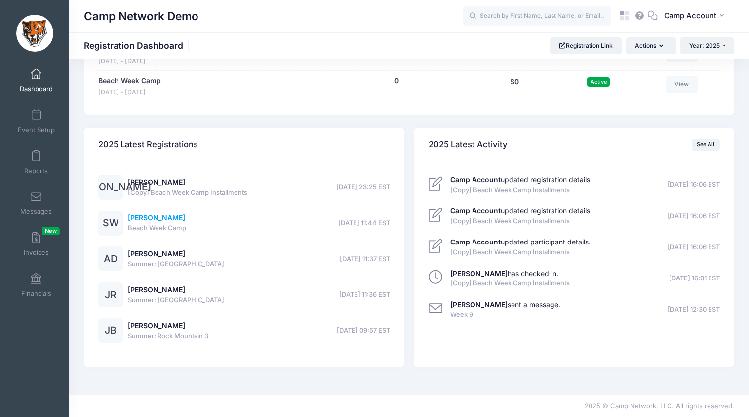
click at [158, 219] on link "Sandy Weeks" at bounding box center [156, 218] width 57 height 8
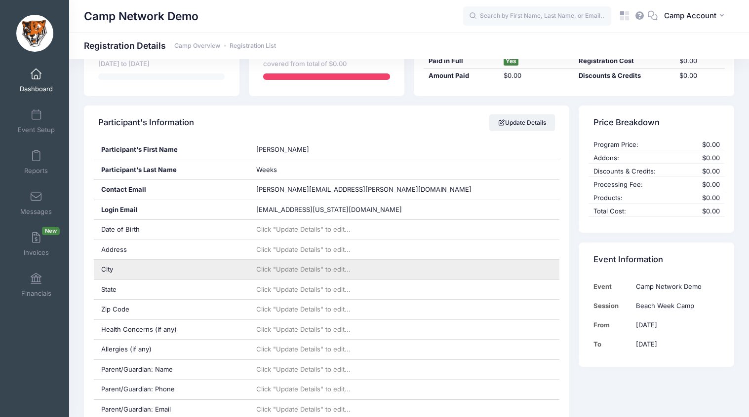
scroll to position [134, 0]
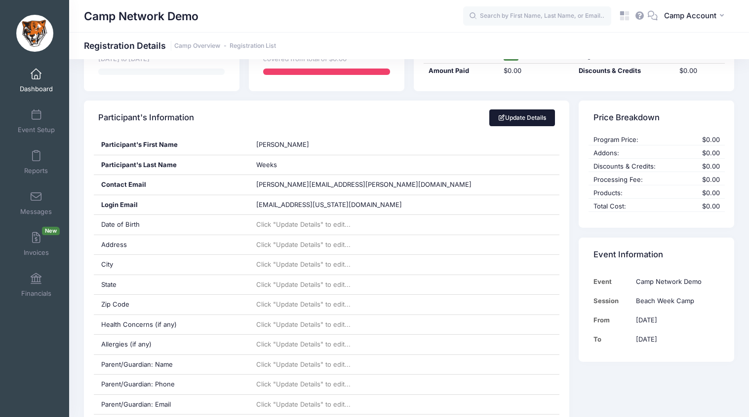
click at [524, 124] on link "Update Details" at bounding box center [522, 118] width 66 height 17
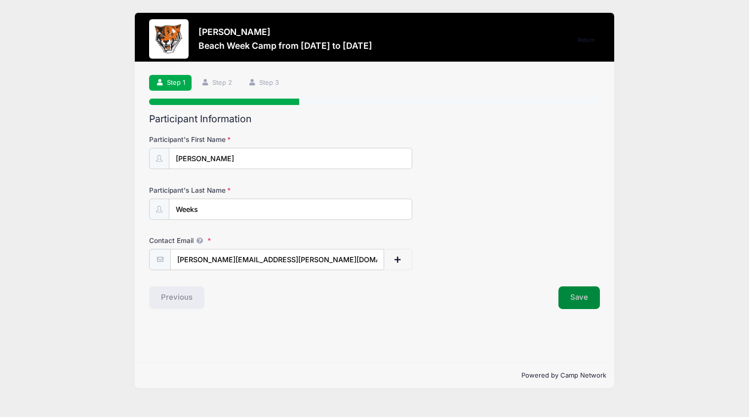
click at [578, 301] on button "Save" at bounding box center [578, 298] width 41 height 23
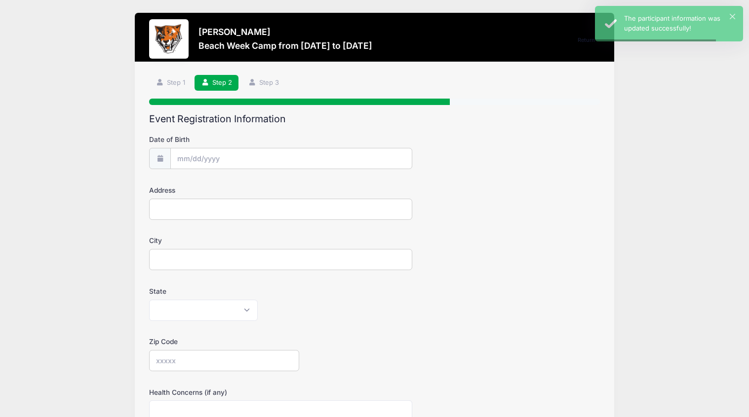
click at [236, 156] on input "Date of Birth" at bounding box center [290, 158] width 241 height 21
click at [264, 183] on input "2025" at bounding box center [263, 184] width 32 height 15
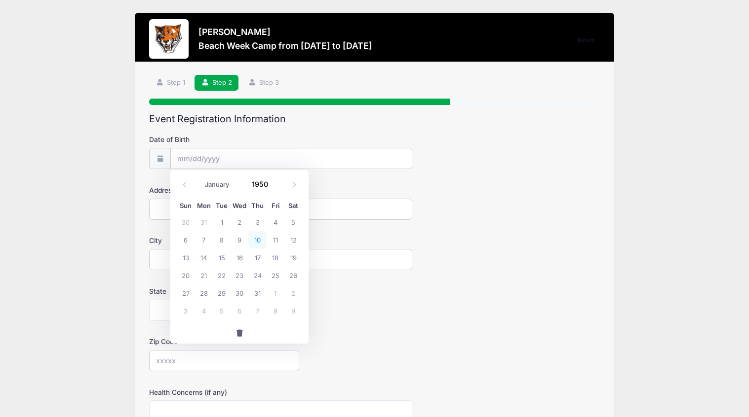
type input "1950"
click at [249, 237] on span "10" at bounding box center [257, 240] width 18 height 18
type input "08/10/1950"
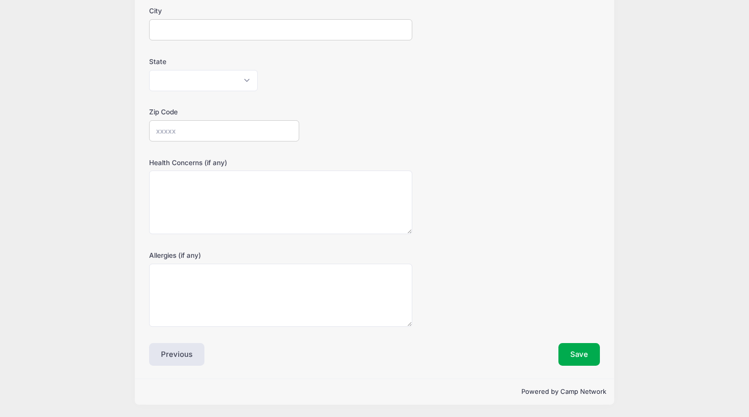
click at [554, 349] on div "Save" at bounding box center [489, 354] width 230 height 23
click at [576, 355] on button "Save" at bounding box center [578, 354] width 41 height 23
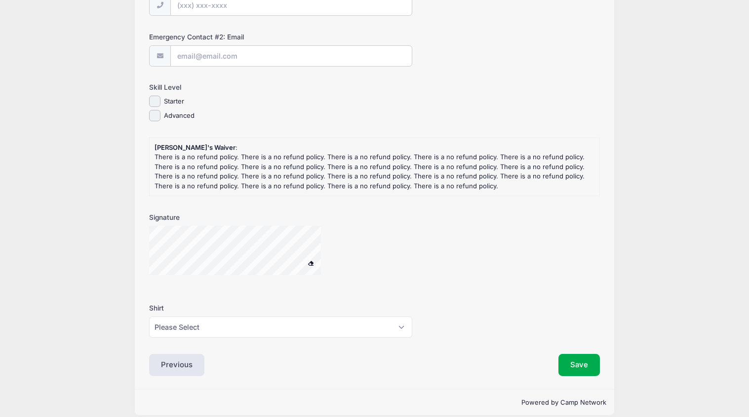
scroll to position [518, 0]
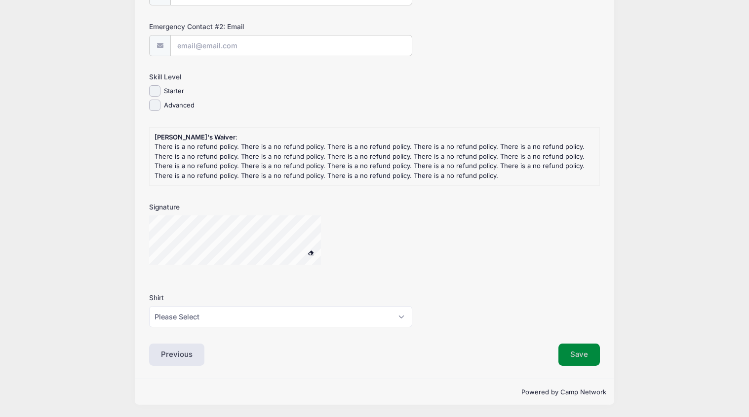
click at [578, 346] on button "Save" at bounding box center [578, 355] width 41 height 23
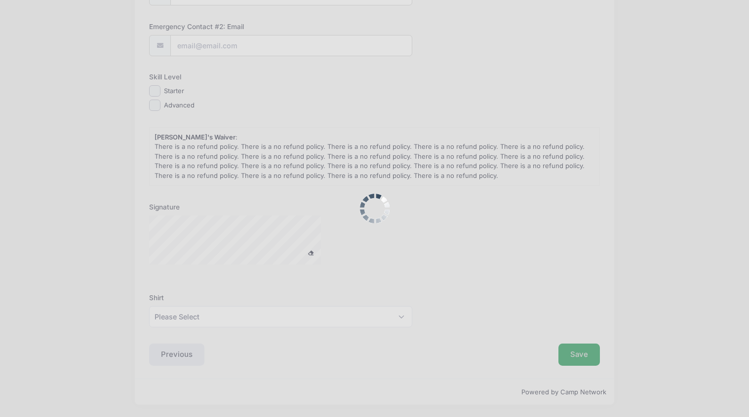
scroll to position [0, 0]
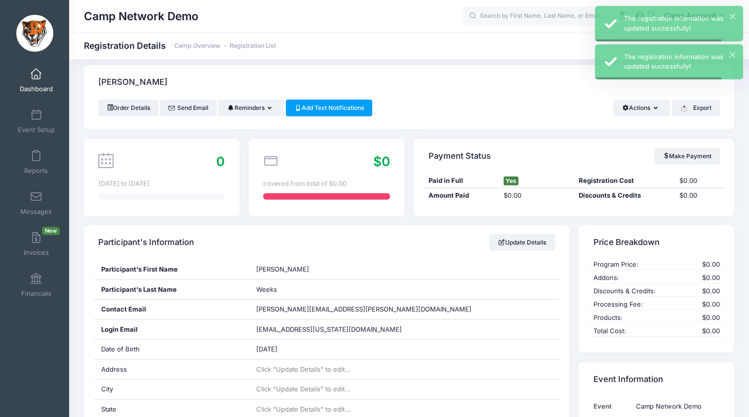
scroll to position [9, 0]
click at [31, 177] on link "Reports" at bounding box center [36, 162] width 47 height 35
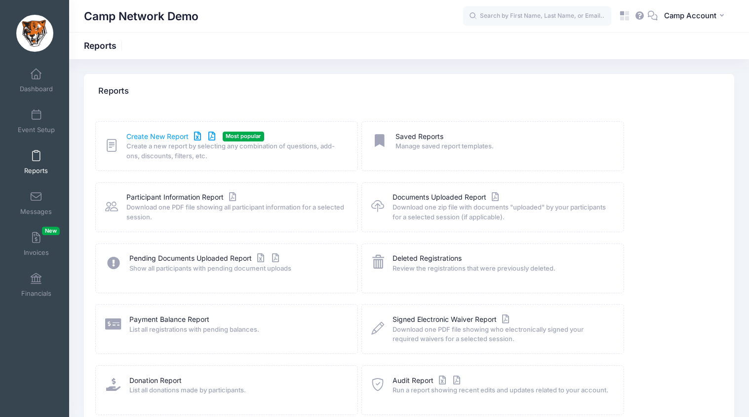
click at [166, 136] on link "Create New Report" at bounding box center [172, 137] width 92 height 10
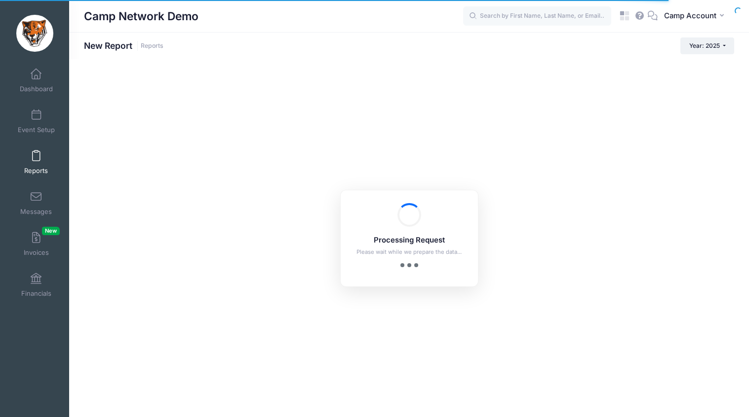
checkbox input "true"
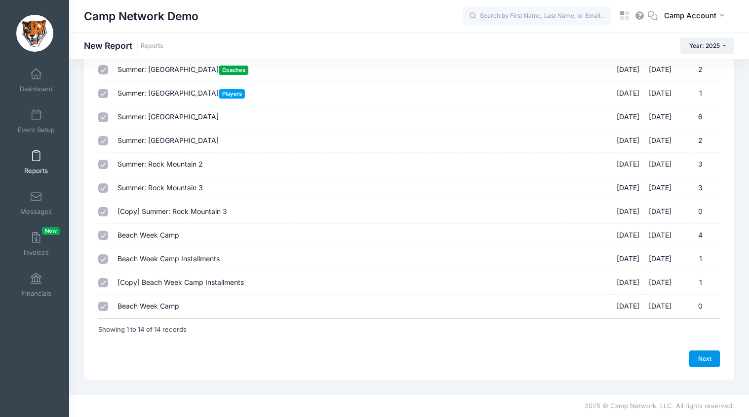
click at [716, 360] on link "Next" at bounding box center [704, 359] width 31 height 17
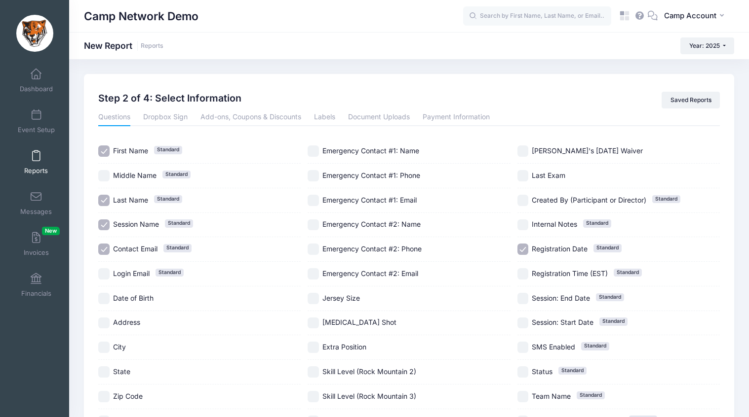
click at [131, 296] on span "Date of Birth" at bounding box center [133, 298] width 40 height 8
checkbox input "true"
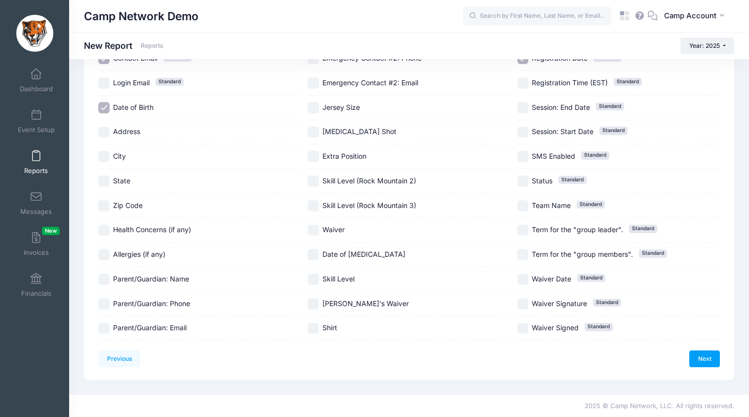
click at [688, 353] on div "Next" at bounding box center [564, 359] width 310 height 17
click at [691, 353] on link "Next" at bounding box center [704, 359] width 31 height 17
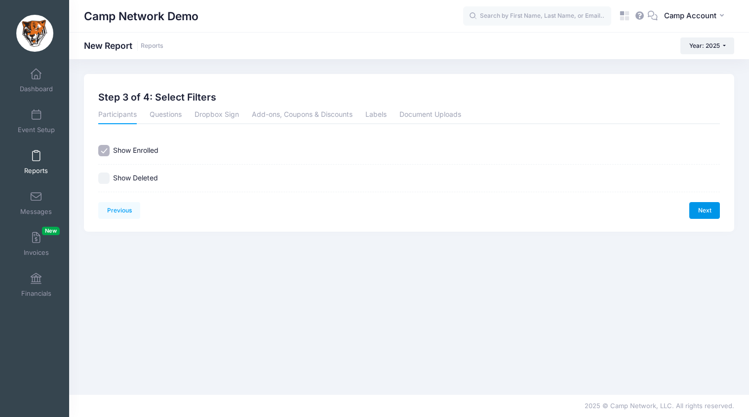
scroll to position [0, 0]
click at [166, 115] on link "Questions" at bounding box center [166, 116] width 32 height 18
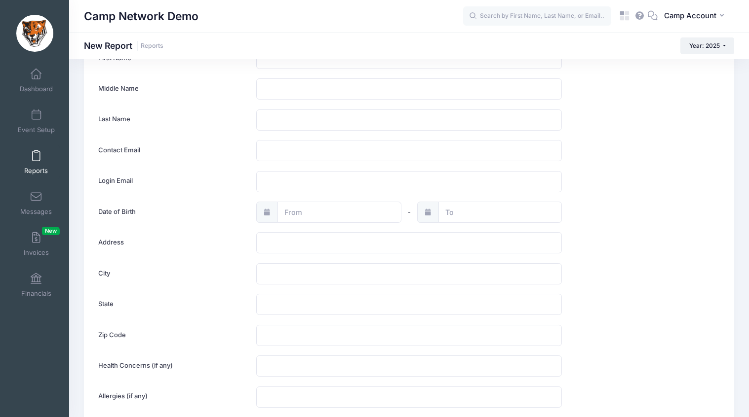
scroll to position [135, 0]
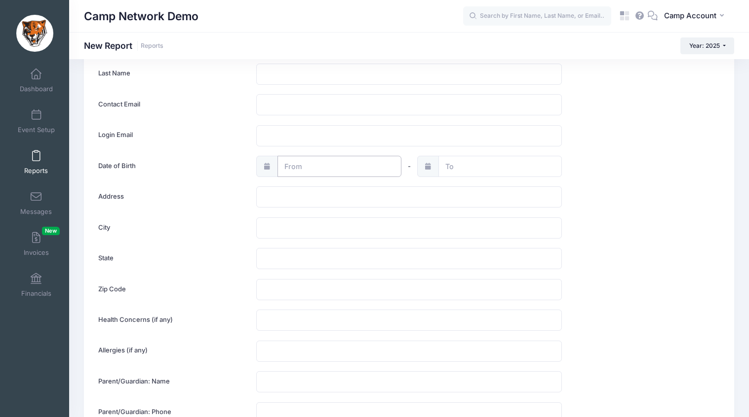
click at [309, 172] on input "text" at bounding box center [339, 166] width 124 height 21
click at [368, 193] on input "2025" at bounding box center [370, 192] width 32 height 15
type input "2"
type input "1980"
click at [372, 271] on span "14" at bounding box center [364, 266] width 18 height 18
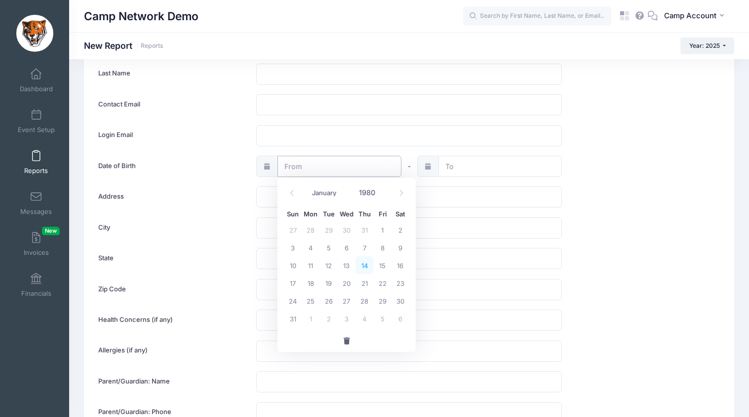
type input "08/14/1980"
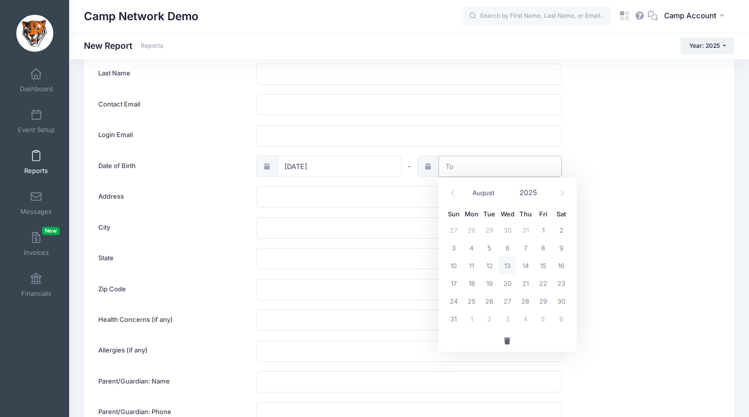
click at [455, 170] on input "text" at bounding box center [500, 166] width 124 height 21
click at [559, 305] on span "30" at bounding box center [561, 301] width 18 height 18
type input "[DATE]"
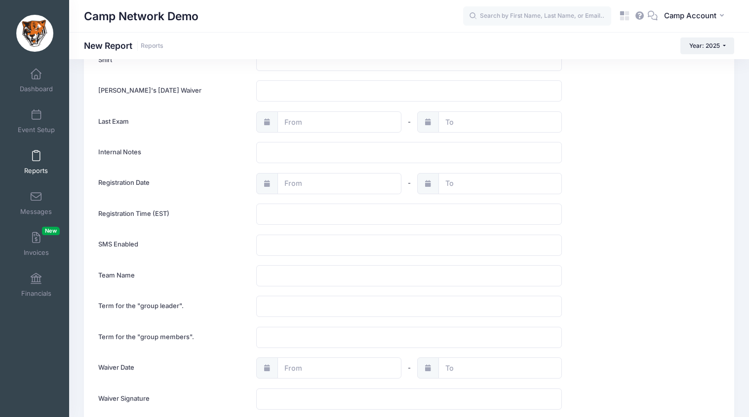
scroll to position [1121, 0]
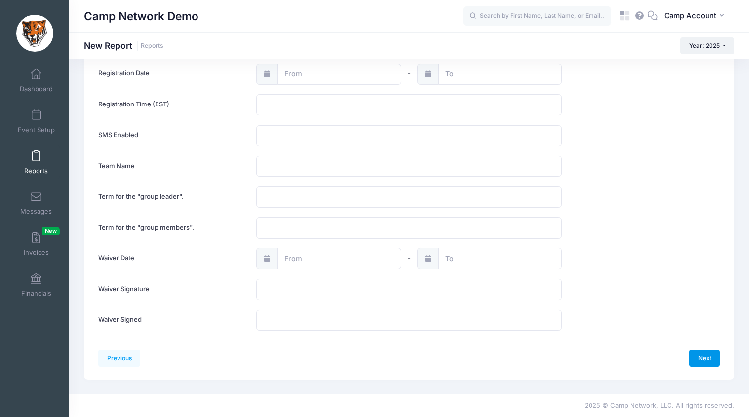
click at [706, 362] on link "Next" at bounding box center [704, 358] width 31 height 17
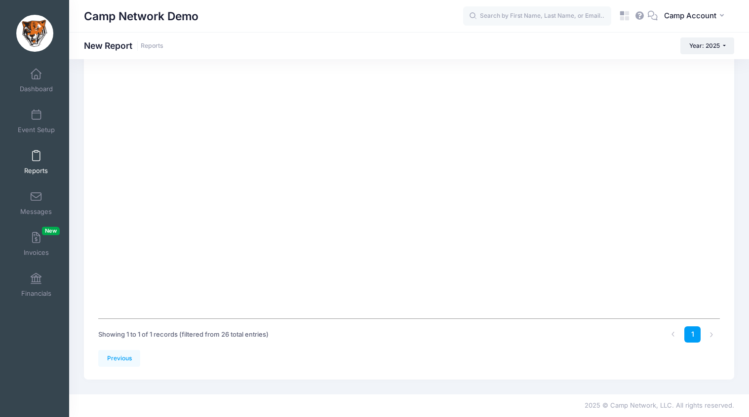
scroll to position [0, 0]
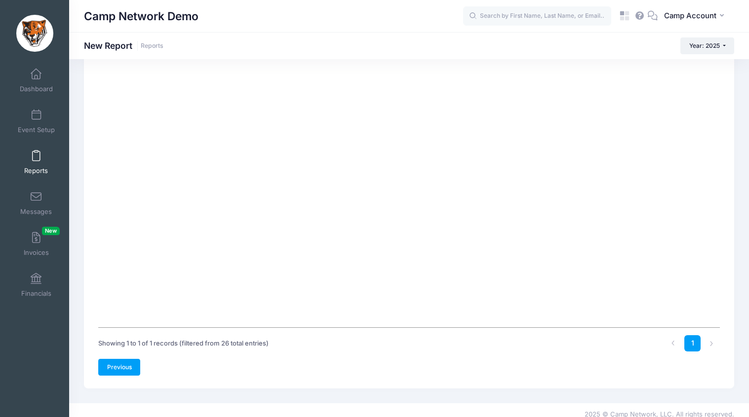
click at [127, 359] on link "Previous" at bounding box center [119, 367] width 42 height 17
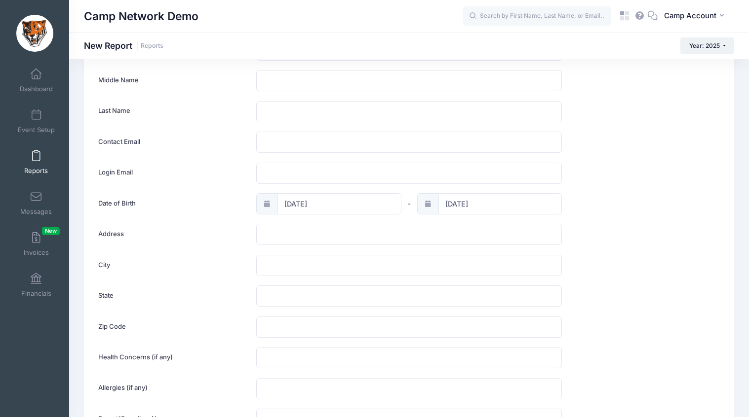
scroll to position [77, 0]
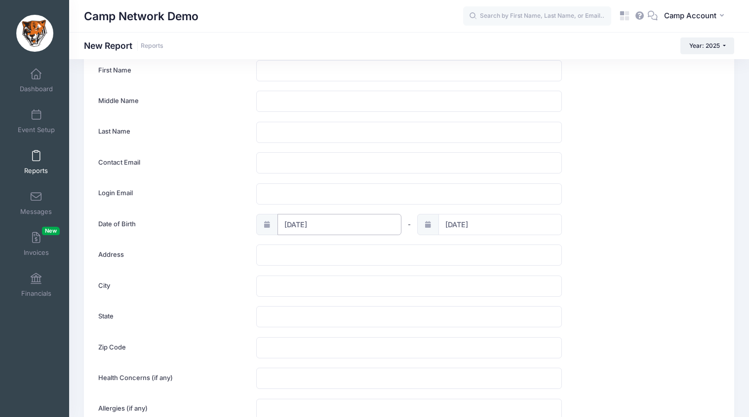
click at [306, 229] on input "08/14/1980" at bounding box center [339, 224] width 124 height 21
click at [368, 251] on input "1980" at bounding box center [370, 250] width 32 height 15
type input "1940"
click at [369, 323] on span "15" at bounding box center [364, 324] width 18 height 18
type input "08/15/1940"
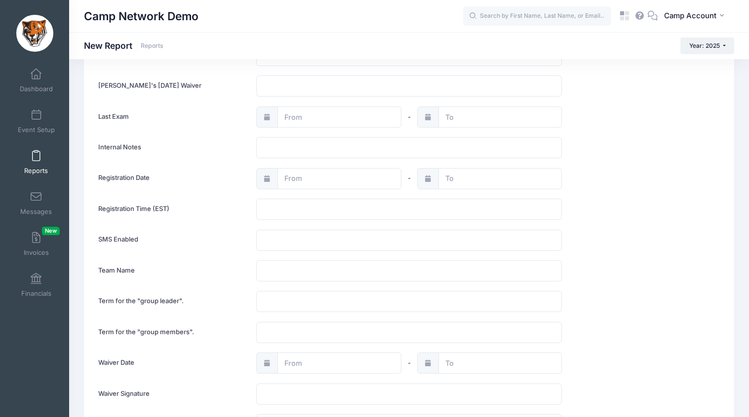
scroll to position [1121, 0]
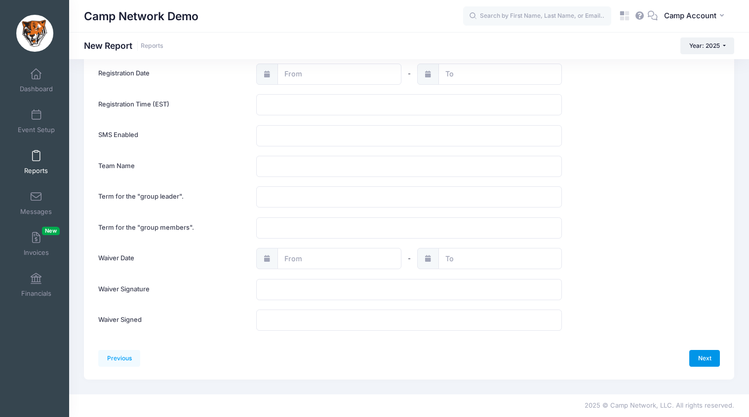
click at [713, 350] on link "Next" at bounding box center [704, 358] width 31 height 17
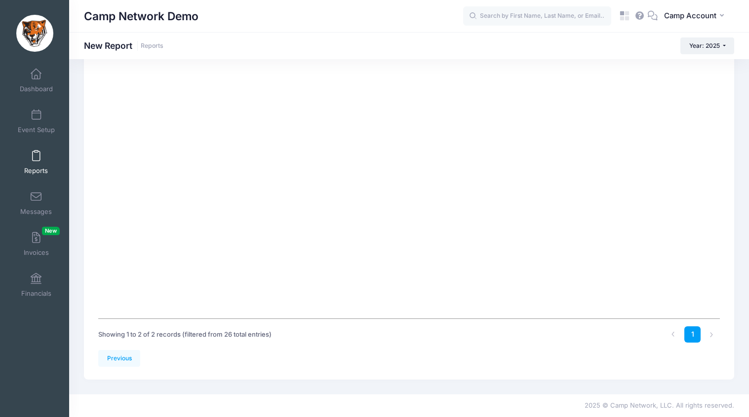
scroll to position [0, 0]
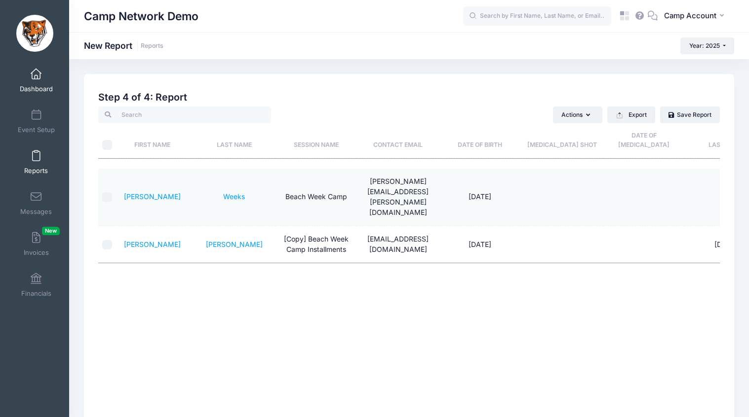
click at [34, 80] on link "Dashboard" at bounding box center [36, 80] width 47 height 35
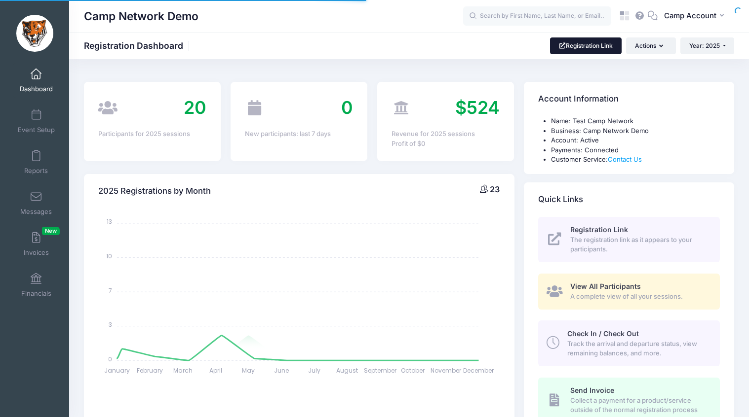
select select
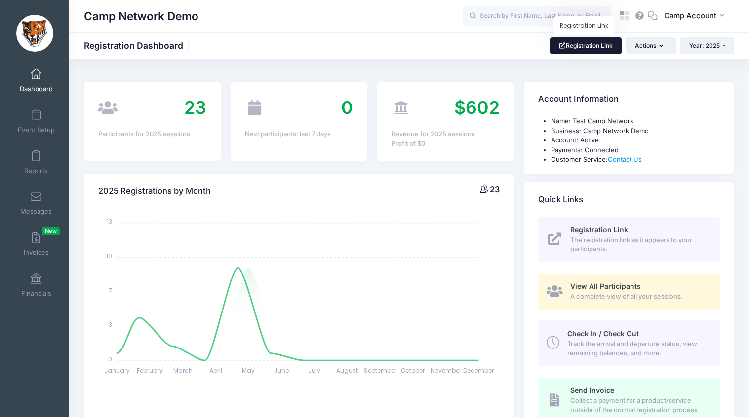
click at [596, 44] on link "Registration Link" at bounding box center [586, 46] width 72 height 17
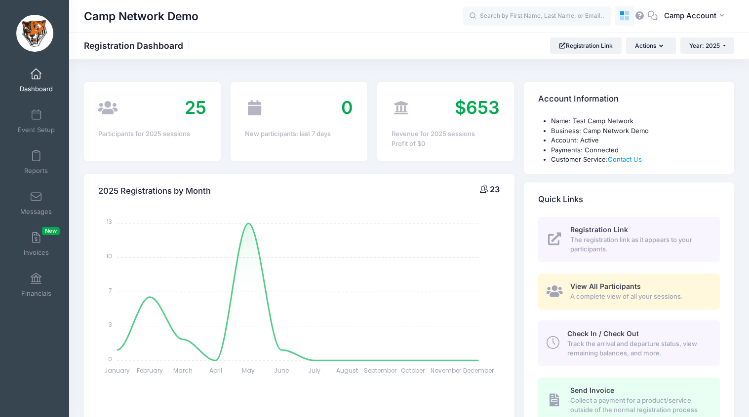
click at [627, 16] on icon at bounding box center [624, 15] width 11 height 11
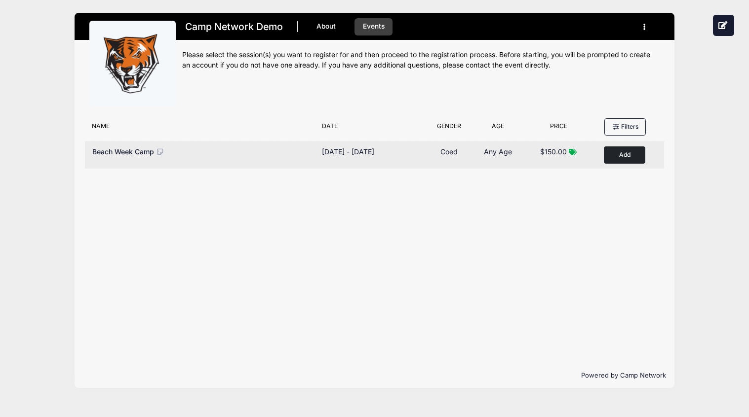
click at [160, 152] on icon at bounding box center [160, 152] width 9 height 7
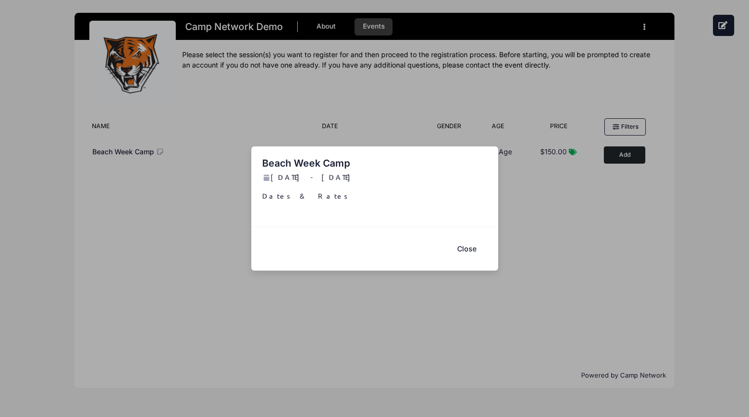
click at [468, 250] on button "Close" at bounding box center [466, 248] width 39 height 21
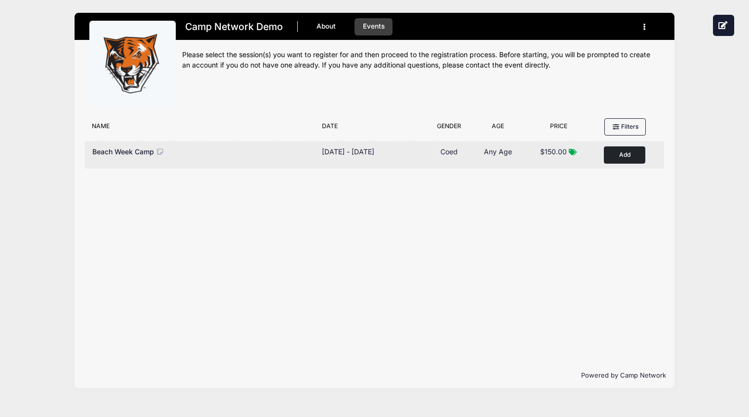
click at [165, 154] on div "Beach Week Camp" at bounding box center [202, 152] width 220 height 10
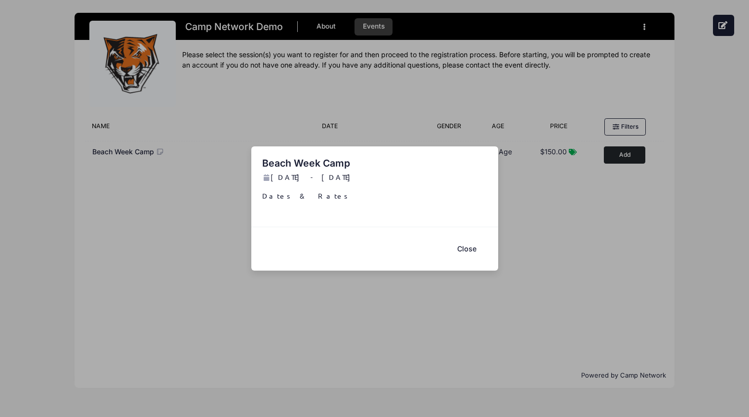
click at [191, 217] on div "Beach Week Camp Sep 1 - Sep 1, 2025 Dates & Rates Close" at bounding box center [374, 208] width 749 height 417
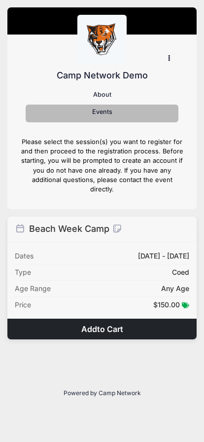
click at [118, 231] on icon at bounding box center [117, 228] width 11 height 9
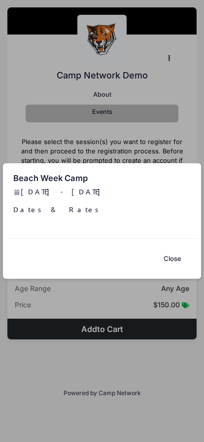
click at [171, 262] on button "Close" at bounding box center [172, 259] width 37 height 20
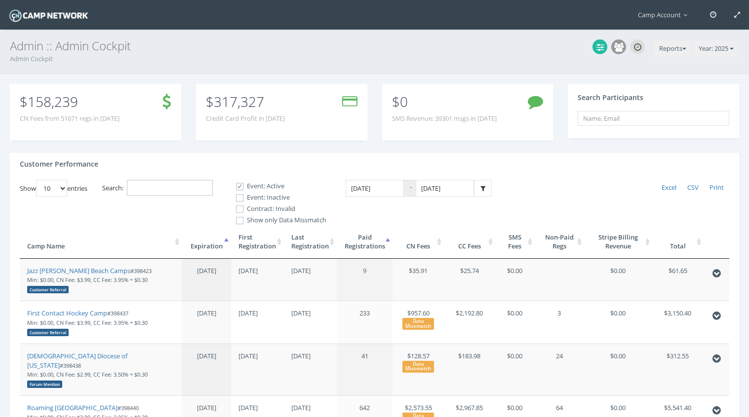
click at [173, 183] on input "Search:" at bounding box center [170, 188] width 86 height 16
